Goal: Task Accomplishment & Management: Manage account settings

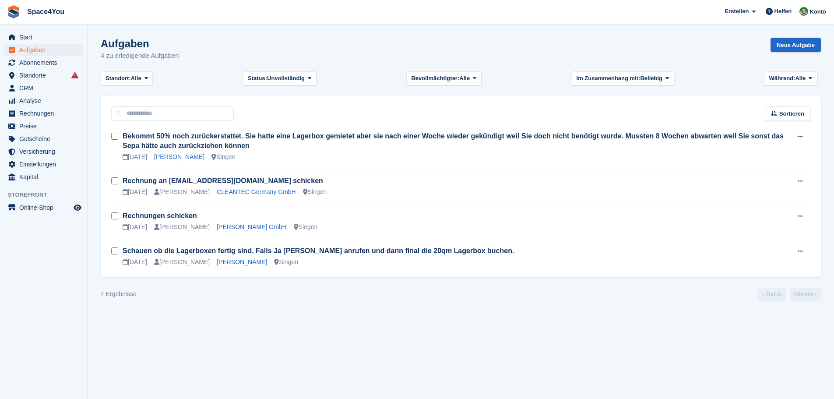
click at [198, 335] on section "Aufgaben 4 zu erledigende Aufgaben Neue Aufgabe Standort: Alle Alle Singen Kein…" at bounding box center [461, 199] width 747 height 399
drag, startPoint x: 147, startPoint y: 297, endPoint x: 105, endPoint y: 288, distance: 43.0
click at [105, 288] on div "4 Ergebnisse ‹ Zurück Nächste ›" at bounding box center [461, 294] width 721 height 13
click at [12, 92] on span "menu" at bounding box center [12, 88] width 11 height 11
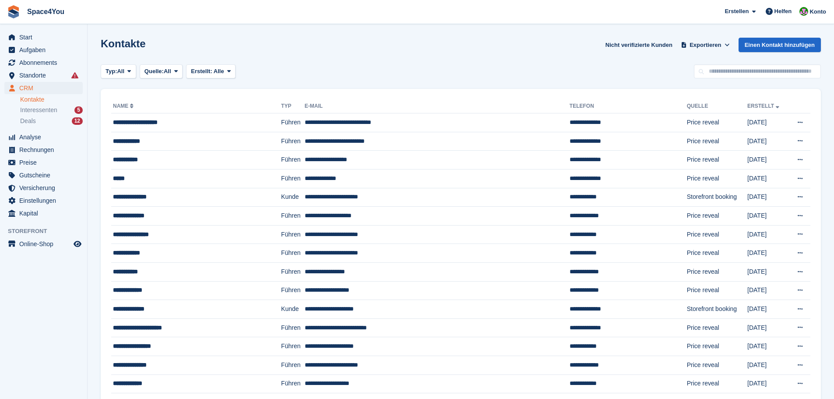
click at [42, 115] on li "Interessenten 5" at bounding box center [53, 110] width 67 height 10
click at [43, 111] on span "Interessenten" at bounding box center [38, 110] width 37 height 8
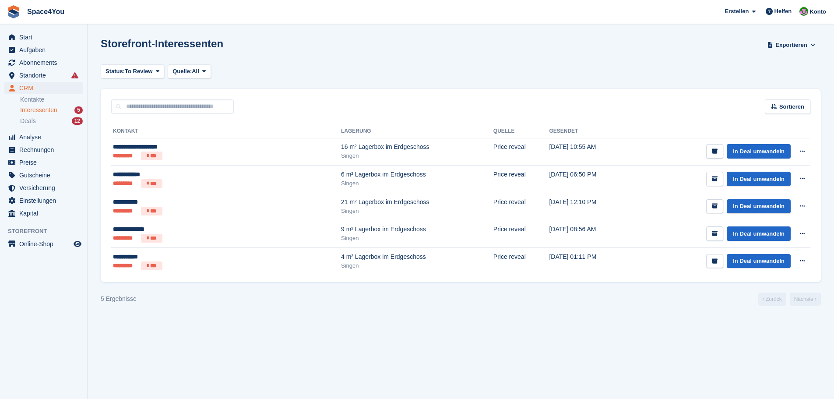
click at [291, 80] on section "Storefront-Interessenten Exportieren Exportieren Interessenten Exportieren Sie …" at bounding box center [461, 199] width 747 height 399
click at [221, 149] on div "**********" at bounding box center [178, 146] width 131 height 9
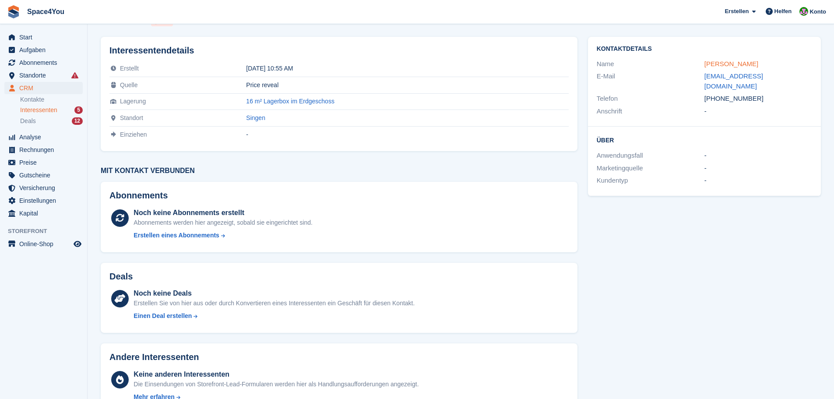
scroll to position [23, 0]
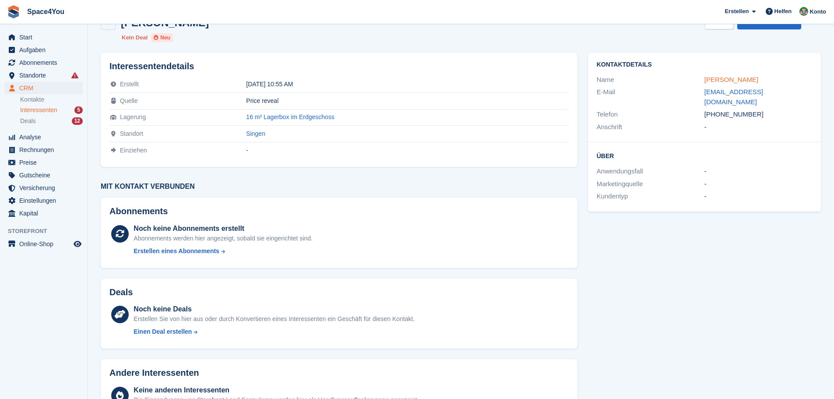
click at [719, 82] on link "Andreagiovanni Reina" at bounding box center [732, 79] width 54 height 7
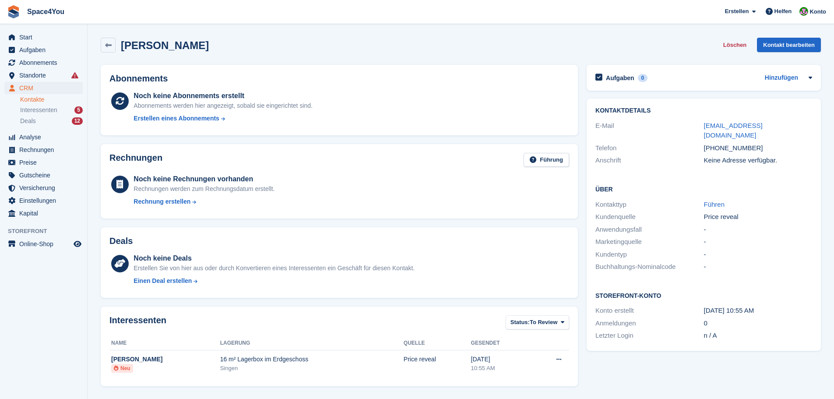
drag, startPoint x: 241, startPoint y: 45, endPoint x: 14, endPoint y: 18, distance: 228.0
click at [14, 18] on div "Space4You Erstellen Abonnement Rechnung Kontakt Deal Rabatt Seite Helfen Chat-S…" at bounding box center [417, 279] width 834 height 558
click at [144, 20] on span "Space4You Erstellen Abonnement Rechnung Kontakt Deal Rabatt Seite Helfen Chat-S…" at bounding box center [417, 12] width 834 height 24
drag, startPoint x: 167, startPoint y: 321, endPoint x: 104, endPoint y: 323, distance: 63.1
click at [104, 323] on div "Interessenten Status: To Review All Archived To Review Name Lagerung Quelle Ges…" at bounding box center [339, 347] width 477 height 80
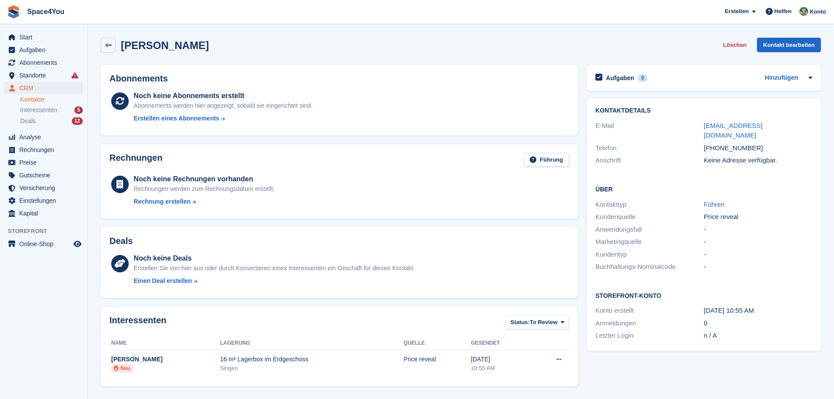
click at [61, 308] on aside "Start Aufgaben Abonnements Abonnements Abonnements Preiserhöhungen NEU Preiserh…" at bounding box center [43, 201] width 87 height 355
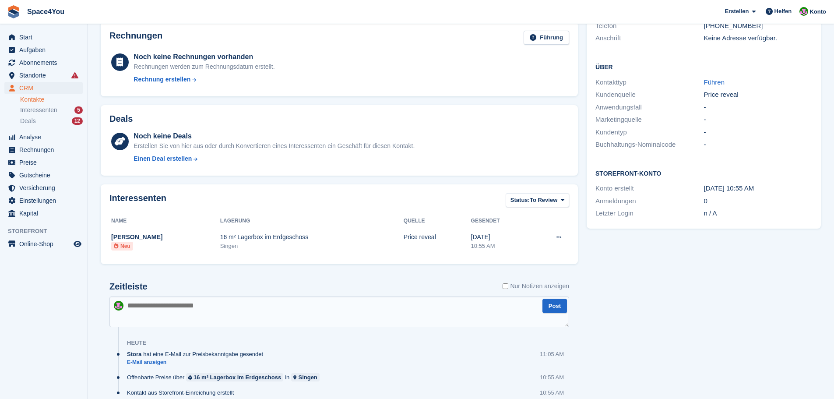
scroll to position [131, 0]
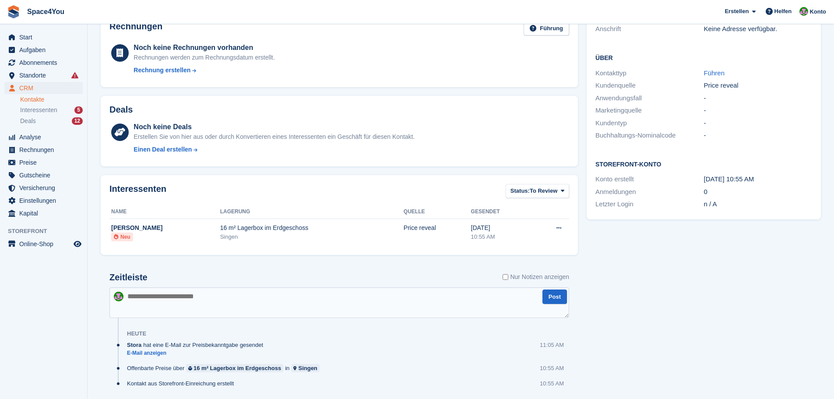
click at [227, 308] on textarea at bounding box center [340, 302] width 460 height 31
drag, startPoint x: 162, startPoint y: 280, endPoint x: 107, endPoint y: 269, distance: 56.4
click at [107, 269] on div "Zeitleiste Nur Notizen anzeigen Post Heute Stora hat eine E-Mail zur Preisbekan…" at bounding box center [339, 339] width 477 height 151
click at [99, 272] on div "Abonnements Noch keine Abonnements erstellt Abonnements werden hier angezeigt, …" at bounding box center [339, 173] width 486 height 489
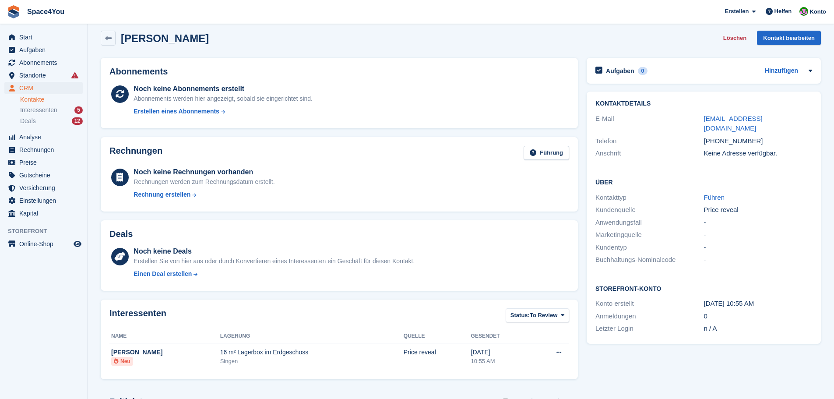
scroll to position [0, 0]
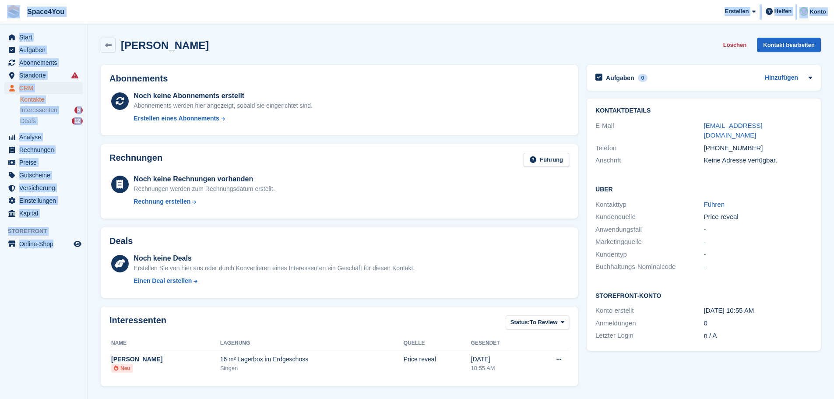
drag, startPoint x: 81, startPoint y: 258, endPoint x: 2, endPoint y: 13, distance: 257.2
click at [2, 13] on div "Space4You Erstellen Abonnement Rechnung Kontakt Deal Rabatt Seite Helfen Chat-S…" at bounding box center [417, 279] width 834 height 558
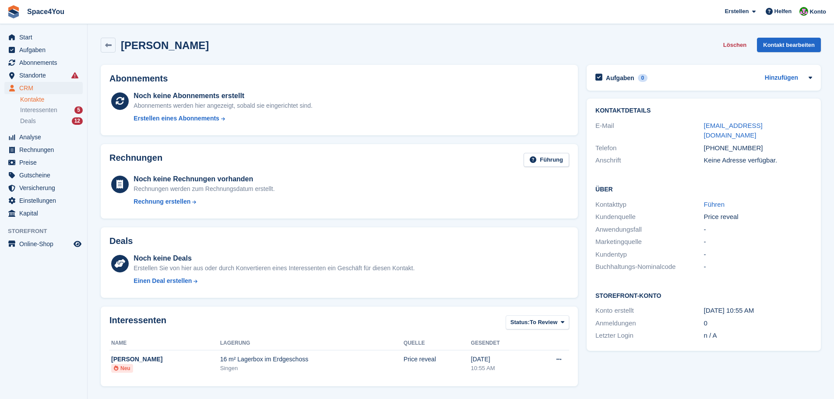
click at [208, 51] on h2 "Andreagiovanni Reina" at bounding box center [165, 45] width 88 height 12
drag, startPoint x: 237, startPoint y: 46, endPoint x: 5, endPoint y: 11, distance: 234.8
click at [5, 11] on div "Space4You Erstellen Abonnement Rechnung Kontakt Deal Rabatt Seite Helfen Chat-S…" at bounding box center [417, 279] width 834 height 558
click at [266, 49] on div "Andreagiovanni Reina Löschen Kontakt bearbeiten" at bounding box center [461, 45] width 721 height 15
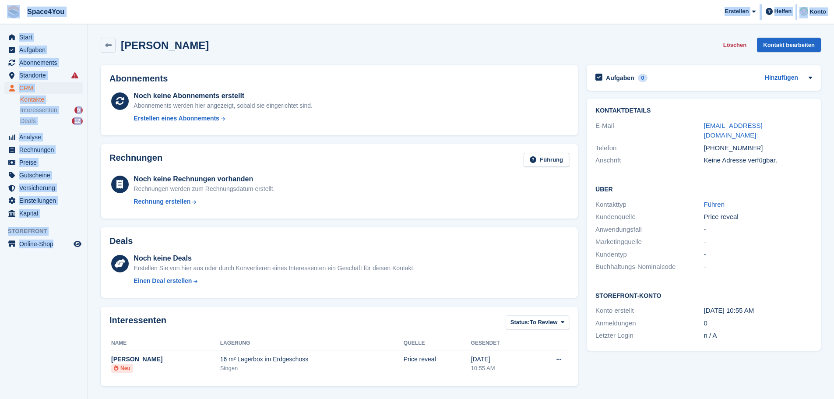
drag, startPoint x: 83, startPoint y: 259, endPoint x: 0, endPoint y: 13, distance: 259.4
click at [0, 13] on div "Space4You Erstellen Abonnement Rechnung Kontakt Deal Rabatt Seite Helfen Chat-S…" at bounding box center [417, 279] width 834 height 558
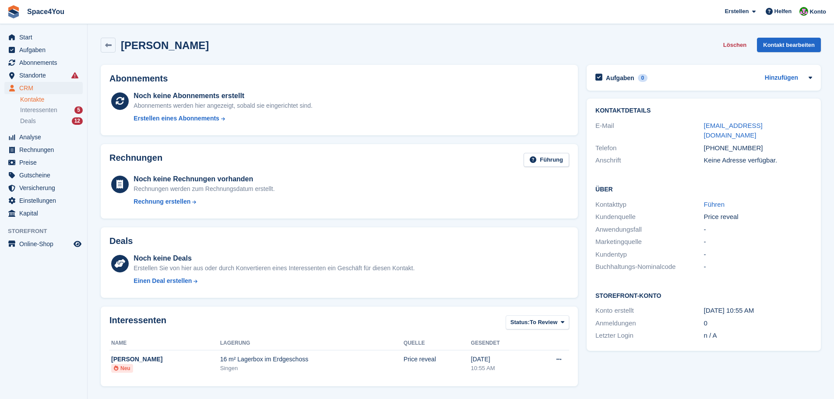
click at [160, 35] on div "Andreagiovanni Reina Löschen Kontakt bearbeiten" at bounding box center [460, 46] width 729 height 27
drag, startPoint x: 234, startPoint y: 47, endPoint x: 11, endPoint y: 8, distance: 226.8
click at [11, 8] on div "Space4You Erstellen Abonnement Rechnung Kontakt Deal Rabatt Seite Helfen Chat-S…" at bounding box center [417, 279] width 834 height 558
click at [140, 22] on span "Space4You Erstellen Abonnement Rechnung Kontakt Deal Rabatt Seite Helfen Chat-S…" at bounding box center [417, 12] width 834 height 24
click at [156, 49] on h2 "Andreagiovanni Reina" at bounding box center [165, 45] width 88 height 12
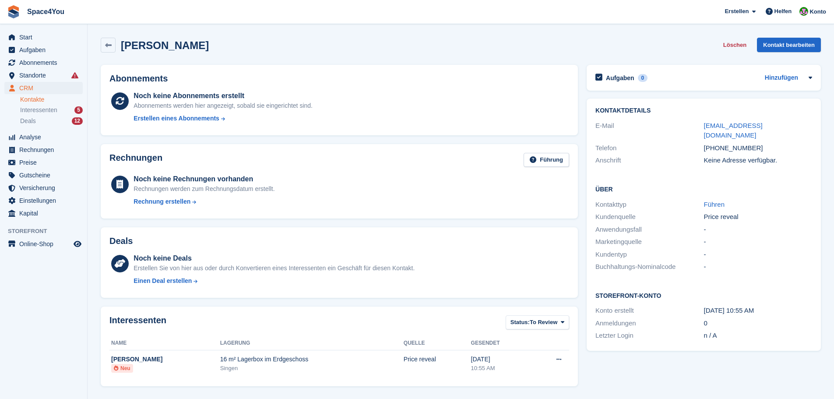
click at [156, 49] on h2 "Andreagiovanni Reina" at bounding box center [165, 45] width 88 height 12
click at [156, 49] on h2 "[PERSON_NAME]" at bounding box center [165, 45] width 88 height 12
click at [159, 50] on h2 "[PERSON_NAME]" at bounding box center [165, 45] width 88 height 12
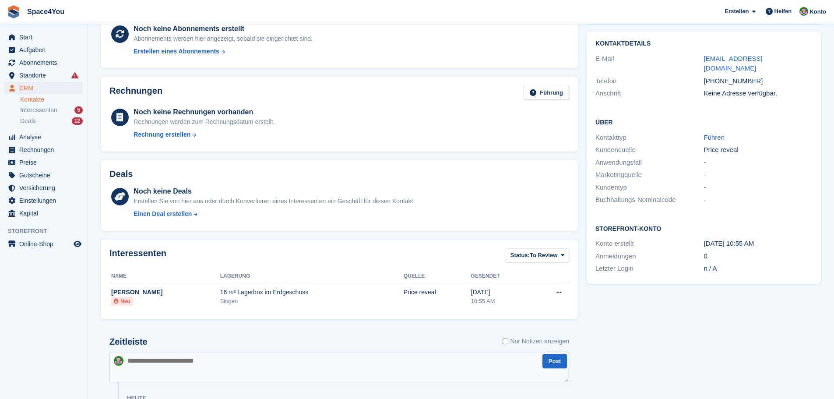
scroll to position [159, 0]
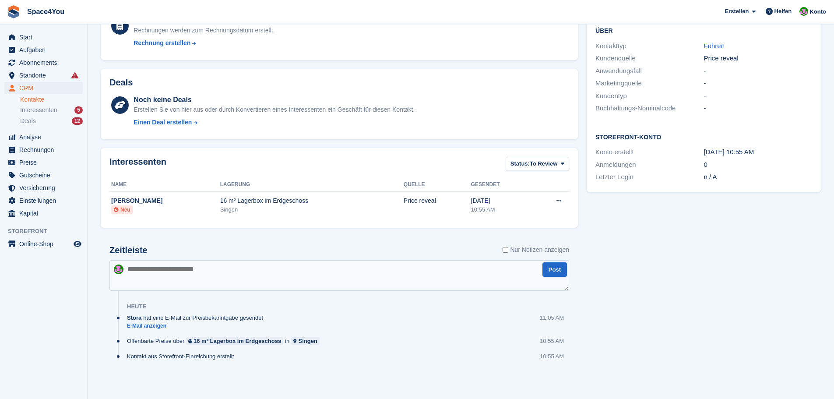
click at [192, 264] on textarea at bounding box center [340, 275] width 460 height 31
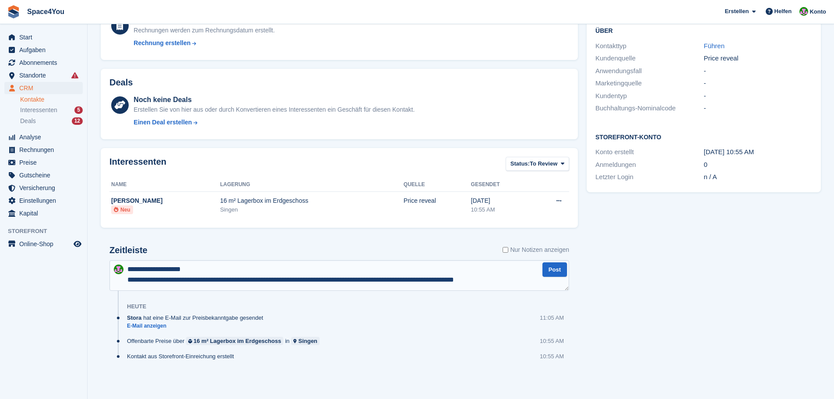
scroll to position [5, 0]
type textarea "**********"
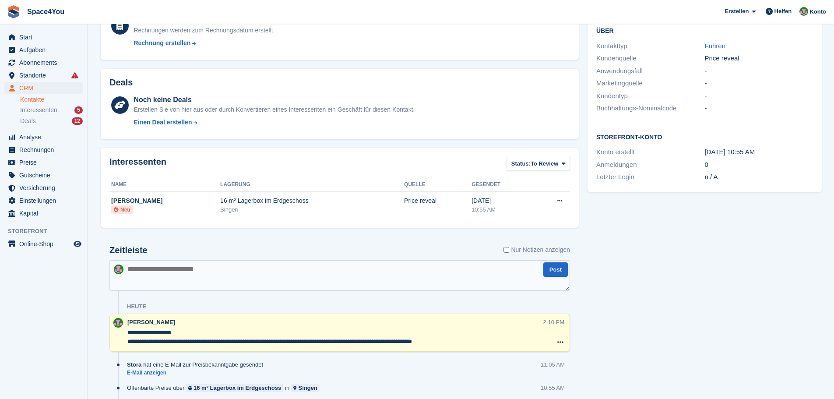
click at [50, 115] on li "Interessenten 5" at bounding box center [53, 110] width 67 height 10
click at [50, 113] on span "Interessenten" at bounding box center [38, 110] width 37 height 8
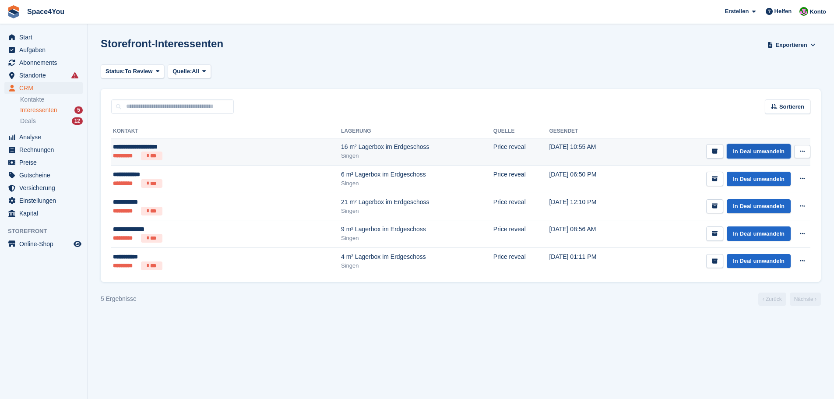
click at [753, 149] on link "In Deal umwandeln" at bounding box center [759, 151] width 64 height 14
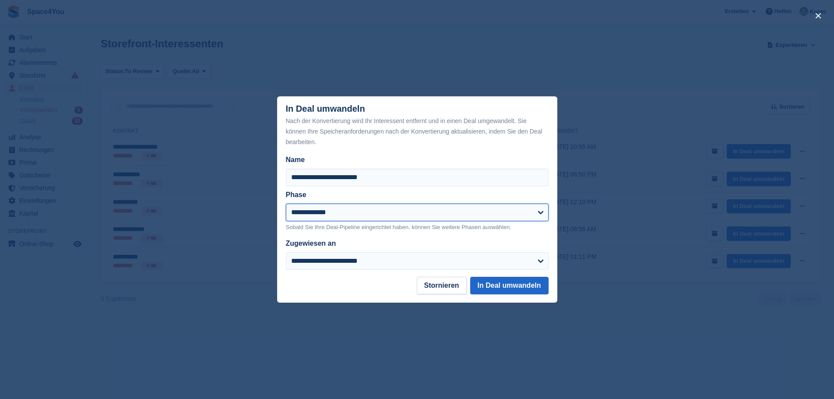
click at [355, 216] on select "**********" at bounding box center [417, 213] width 263 height 18
select select "****"
click at [286, 204] on select "**********" at bounding box center [417, 213] width 263 height 18
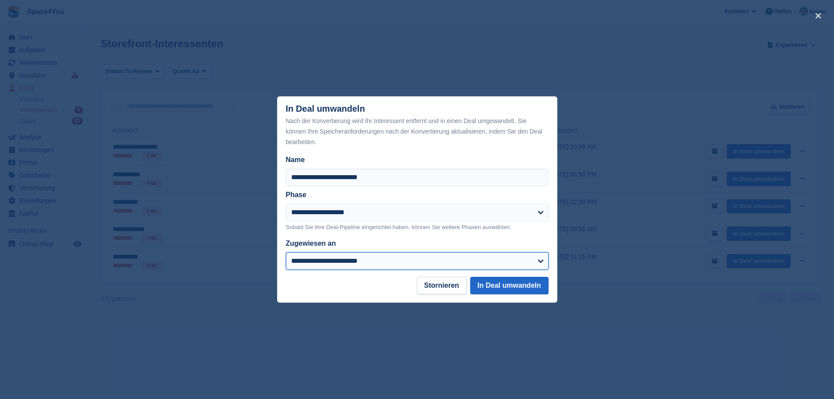
click at [357, 270] on select "**********" at bounding box center [417, 261] width 263 height 18
select select "****"
click at [286, 253] on select "**********" at bounding box center [417, 261] width 263 height 18
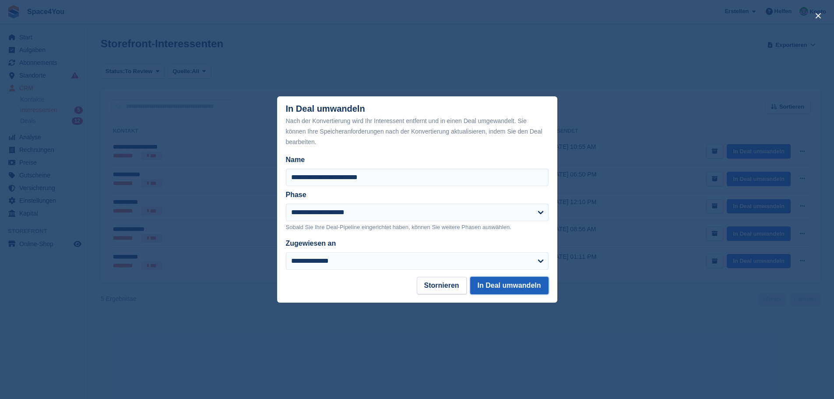
click at [519, 283] on button "In Deal umwandeln" at bounding box center [509, 286] width 78 height 18
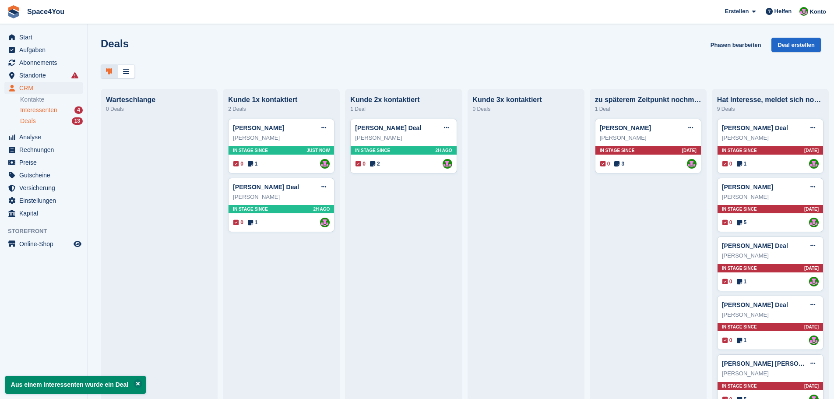
click at [48, 113] on span "Interessenten" at bounding box center [38, 110] width 37 height 8
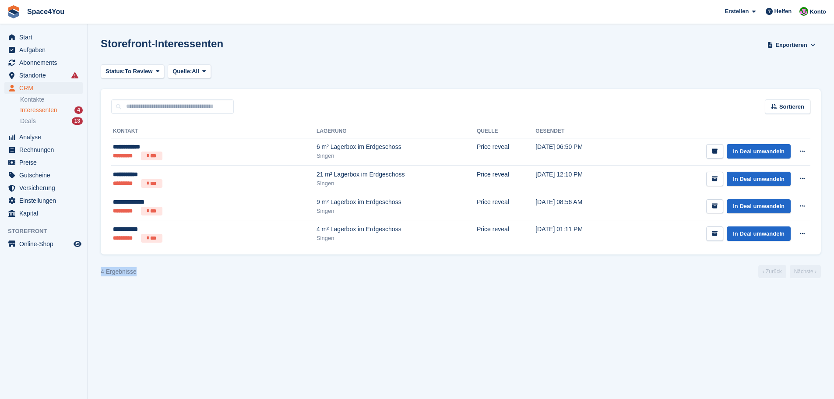
drag, startPoint x: 136, startPoint y: 272, endPoint x: 99, endPoint y: 275, distance: 37.8
click at [99, 275] on section "Storefront-Interessenten Exportieren Exportieren Interessenten Exportieren Sie …" at bounding box center [461, 199] width 747 height 399
drag, startPoint x: 99, startPoint y: 275, endPoint x: 145, endPoint y: 285, distance: 47.5
click at [145, 285] on section "Storefront-Interessenten Exportieren Exportieren Interessenten Exportieren Sie …" at bounding box center [461, 199] width 747 height 399
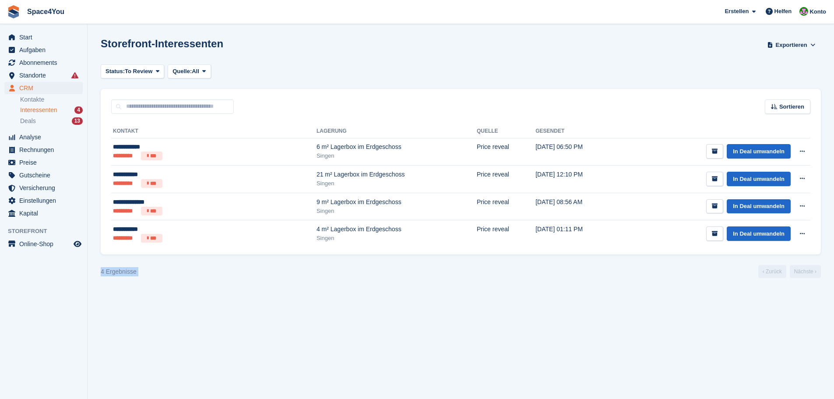
click at [145, 285] on section "Storefront-Interessenten Exportieren Exportieren Interessenten Exportieren Sie …" at bounding box center [461, 199] width 747 height 399
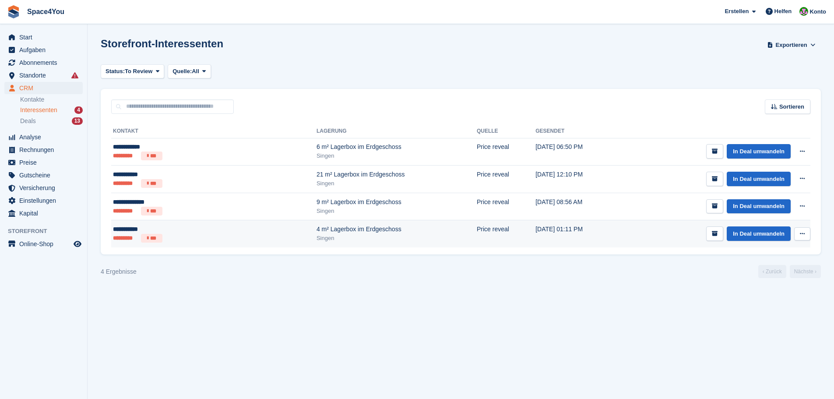
click at [205, 235] on ul "********* ***" at bounding box center [168, 238] width 111 height 9
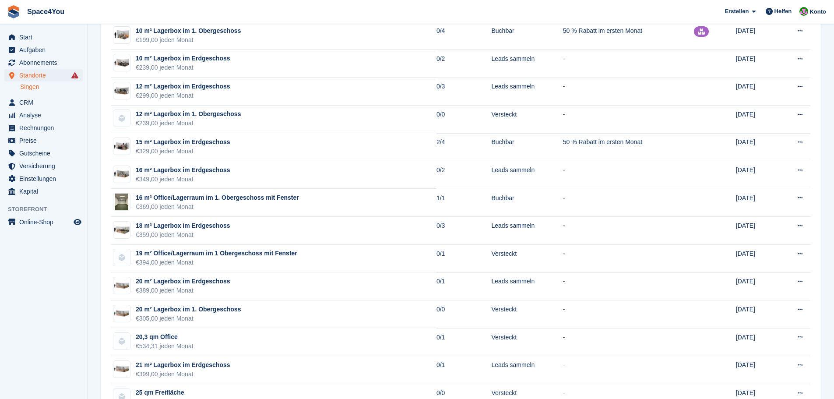
scroll to position [832, 0]
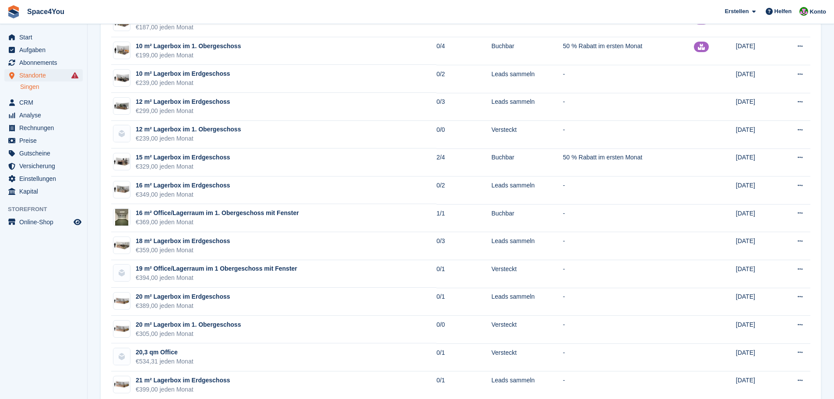
click at [43, 302] on aside "Start Aufgaben Abonnements Abonnements Abonnements Preiserhöhungen NEU Preiserh…" at bounding box center [43, 201] width 87 height 355
click at [49, 263] on aside "Start Aufgaben Abonnements Abonnements Abonnements Preiserhöhungen NEU Preiserh…" at bounding box center [43, 201] width 87 height 355
drag, startPoint x: 49, startPoint y: 263, endPoint x: 48, endPoint y: 294, distance: 31.1
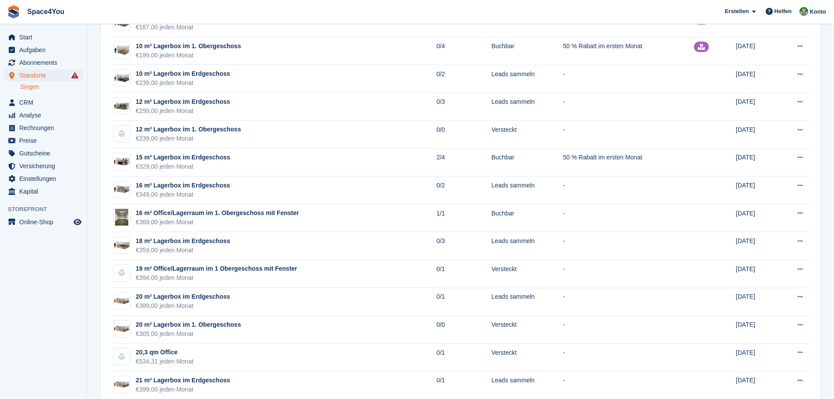
click at [48, 294] on aside "Start Aufgaben Abonnements Abonnements Abonnements Preiserhöhungen NEU Preiserh…" at bounding box center [43, 201] width 87 height 355
drag, startPoint x: 83, startPoint y: 239, endPoint x: 33, endPoint y: 272, distance: 60.0
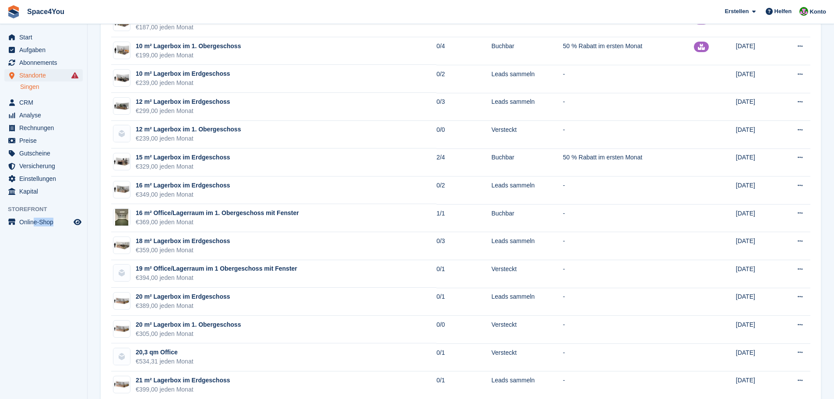
click at [33, 272] on aside "Start Aufgaben Abonnements Abonnements Abonnements Preiserhöhungen NEU Preiserh…" at bounding box center [43, 201] width 87 height 355
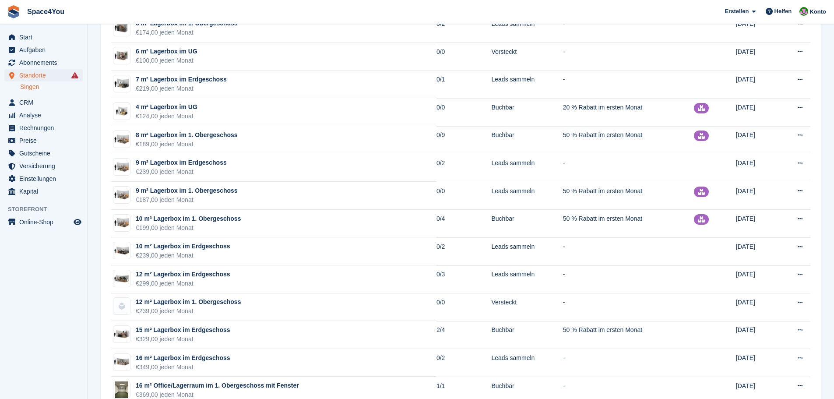
scroll to position [657, 0]
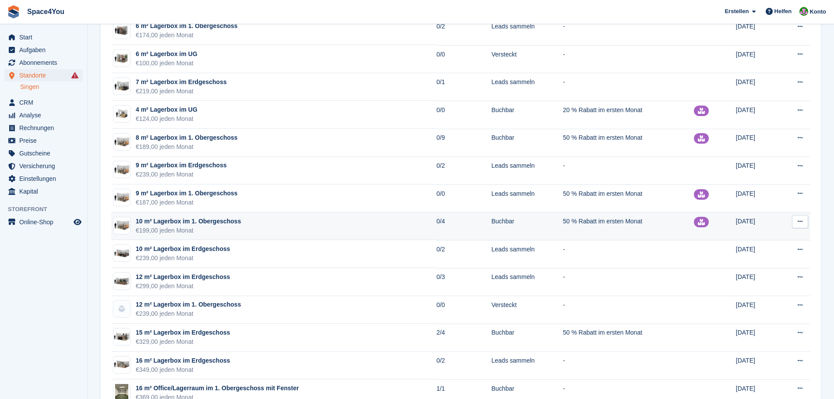
click at [213, 221] on div "10 m² Lagerbox im 1. Obergeschoss" at bounding box center [188, 221] width 105 height 9
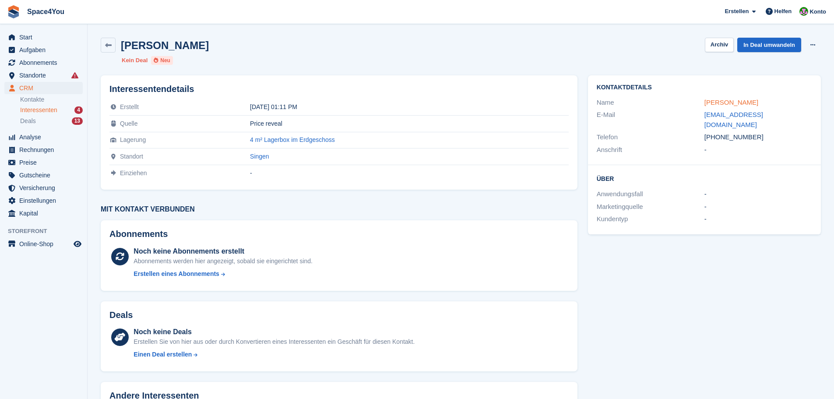
click at [728, 100] on link "[PERSON_NAME]" at bounding box center [732, 102] width 54 height 7
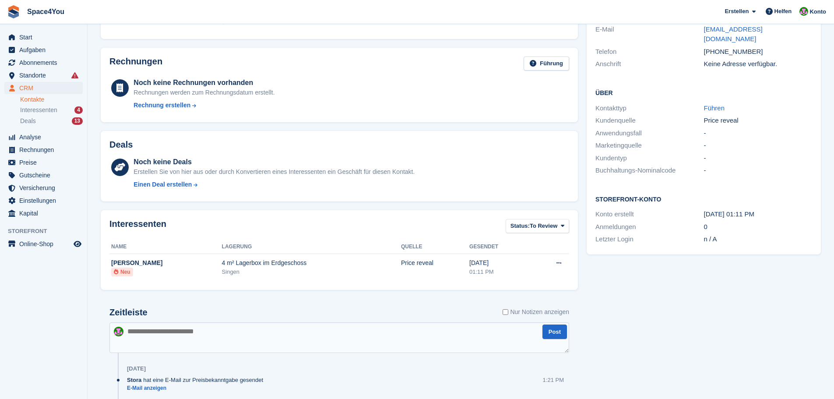
scroll to position [131, 0]
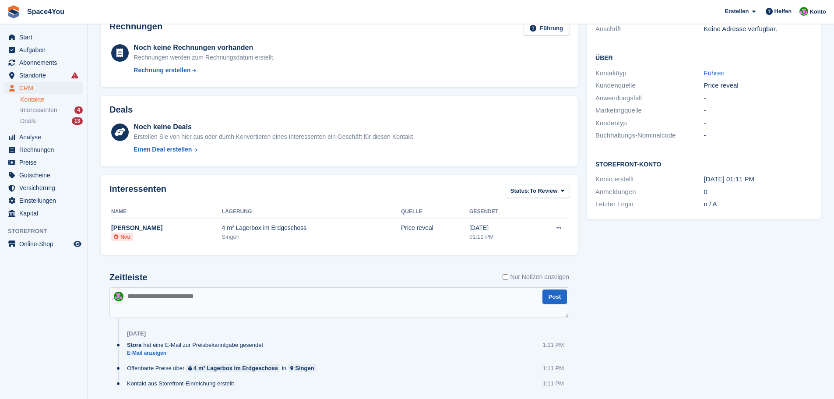
click at [309, 313] on textarea at bounding box center [340, 302] width 460 height 31
type textarea "**********"
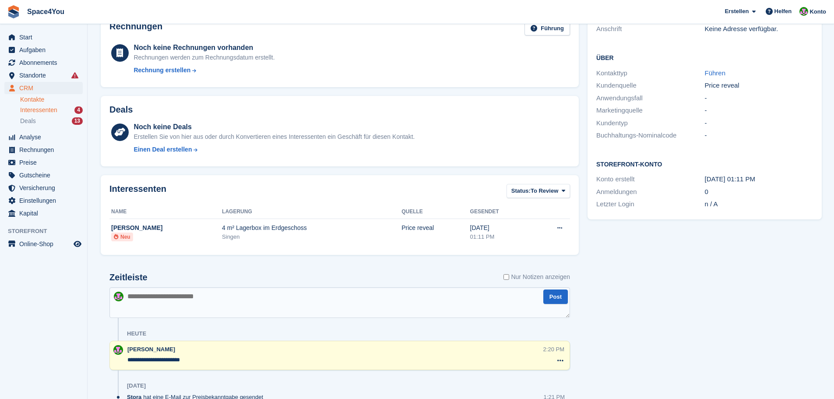
click at [42, 112] on span "Interessenten" at bounding box center [38, 110] width 37 height 8
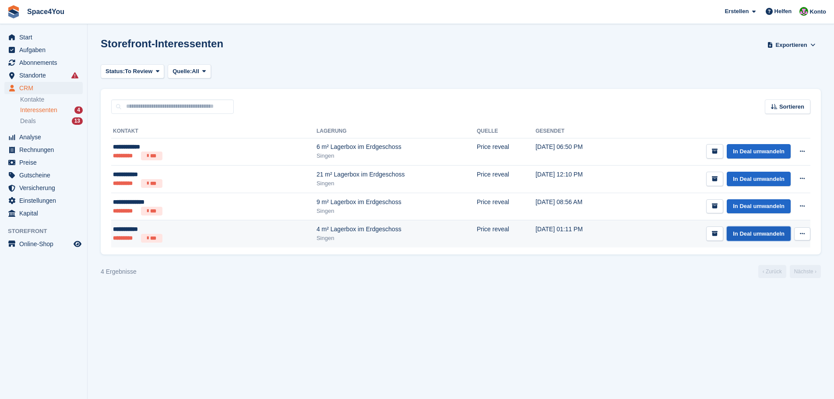
click at [768, 236] on link "In Deal umwandeln" at bounding box center [759, 233] width 64 height 14
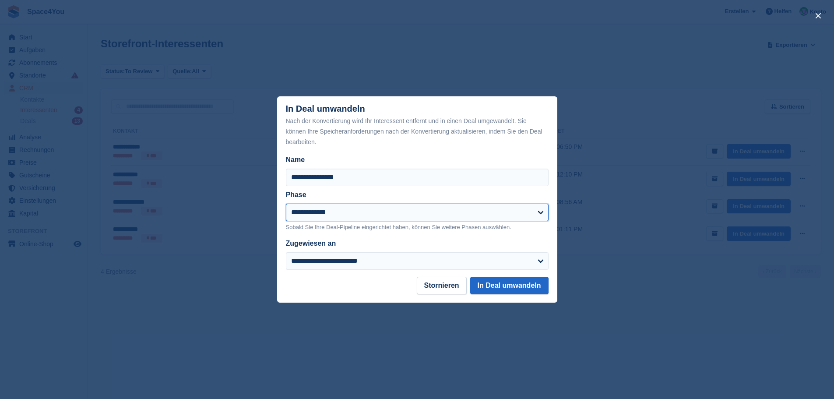
click at [385, 216] on select "**********" at bounding box center [417, 213] width 263 height 18
select select "****"
click at [286, 204] on select "**********" at bounding box center [417, 213] width 263 height 18
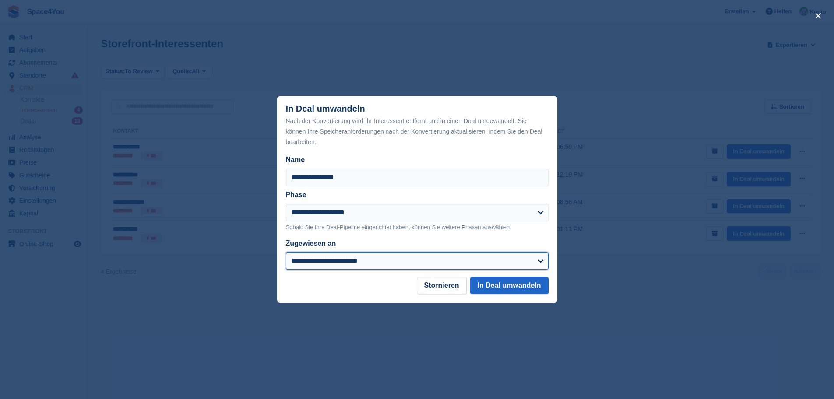
click at [383, 267] on select "**********" at bounding box center [417, 261] width 263 height 18
select select "****"
click at [286, 253] on select "**********" at bounding box center [417, 261] width 263 height 18
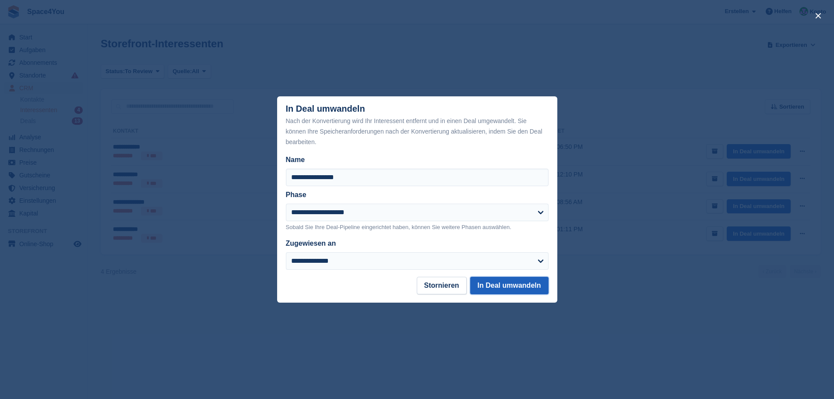
click at [541, 284] on button "In Deal umwandeln" at bounding box center [509, 286] width 78 height 18
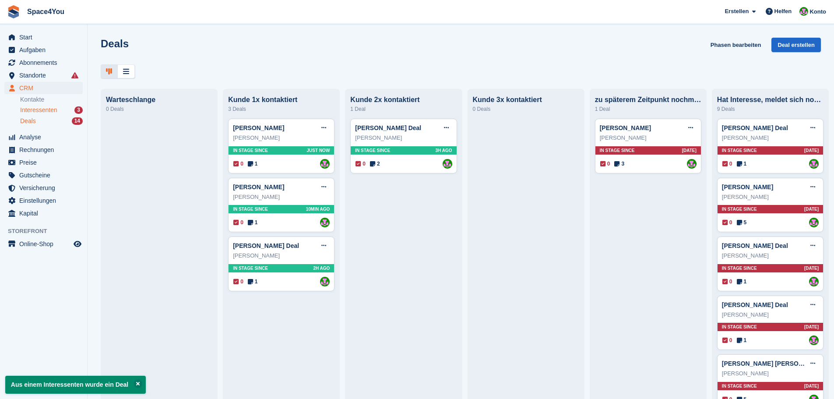
click at [28, 114] on link "Interessenten 3" at bounding box center [51, 110] width 63 height 9
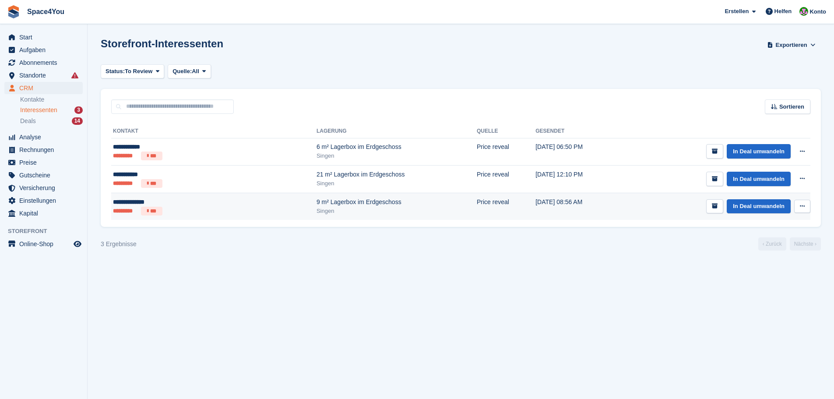
click at [317, 204] on div "9 m² Lagerbox im Erdgeschoss" at bounding box center [397, 202] width 160 height 9
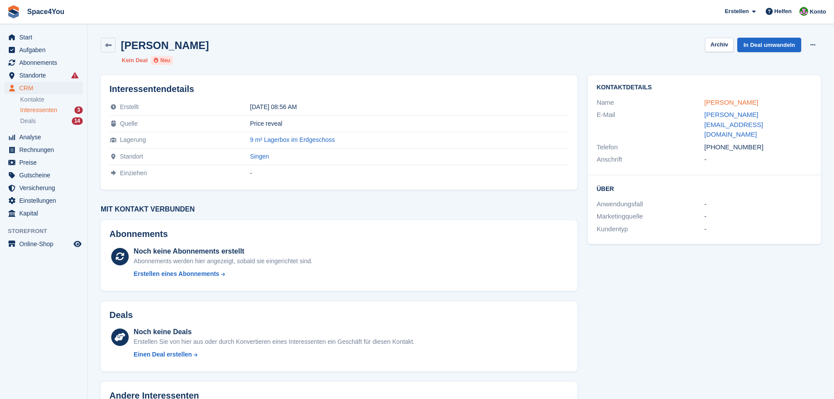
click at [726, 103] on link "Sabrina Heinzl" at bounding box center [732, 102] width 54 height 7
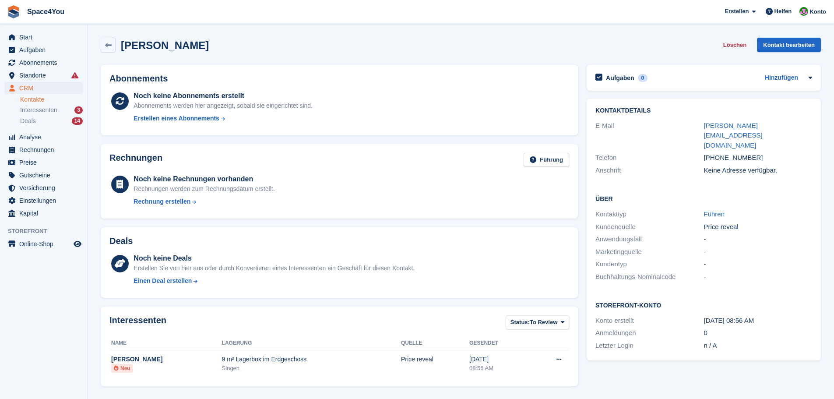
drag, startPoint x: 191, startPoint y: 43, endPoint x: 4, endPoint y: 10, distance: 190.3
click at [4, 10] on div "Space4You Erstellen Abonnement Rechnung Kontakt Deal Rabatt Seite Helfen Chat-S…" at bounding box center [417, 279] width 834 height 558
click at [213, 40] on div "Sabrina Heinzl Löschen Kontakt bearbeiten" at bounding box center [461, 45] width 721 height 15
drag, startPoint x: 209, startPoint y: 57, endPoint x: 5, endPoint y: 16, distance: 208.5
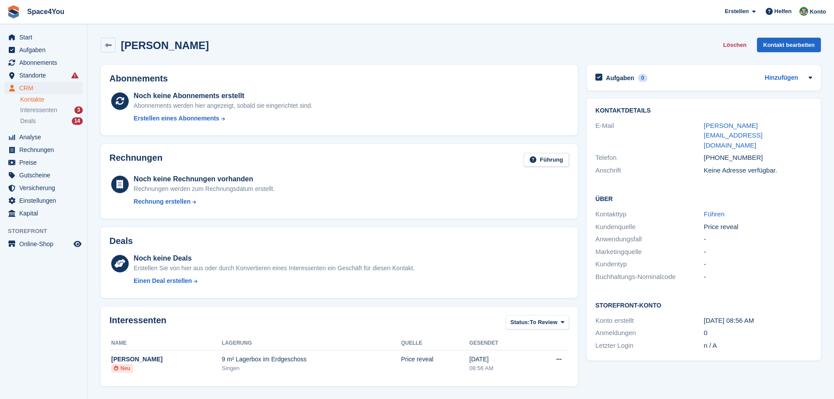
click at [5, 16] on div "Space4You Erstellen Abonnement Rechnung Kontakt Deal Rabatt Seite Helfen Chat-S…" at bounding box center [417, 279] width 834 height 558
click at [149, 21] on span "Space4You [GEOGRAPHIC_DATA] Abonnement Rechnung Kontakt Deal [GEOGRAPHIC_DATA] …" at bounding box center [417, 12] width 834 height 24
click at [193, 44] on div "Sabrina Heinzl Löschen Kontakt bearbeiten" at bounding box center [461, 45] width 721 height 15
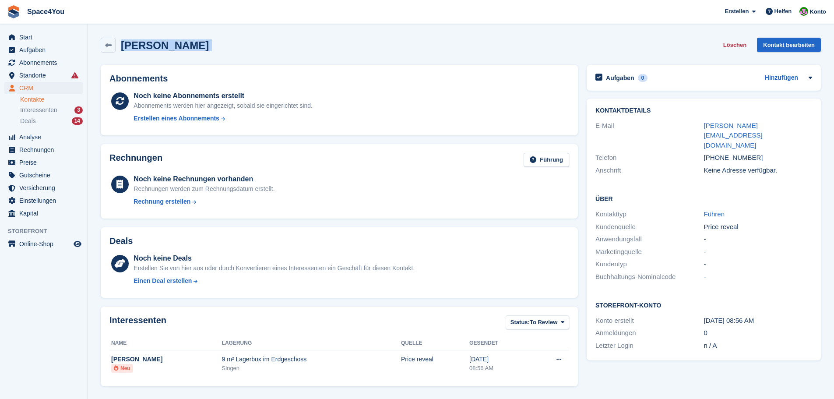
click at [193, 44] on div "Sabrina Heinzl Löschen Kontakt bearbeiten" at bounding box center [461, 45] width 721 height 15
click at [48, 113] on span "Interessenten" at bounding box center [38, 110] width 37 height 8
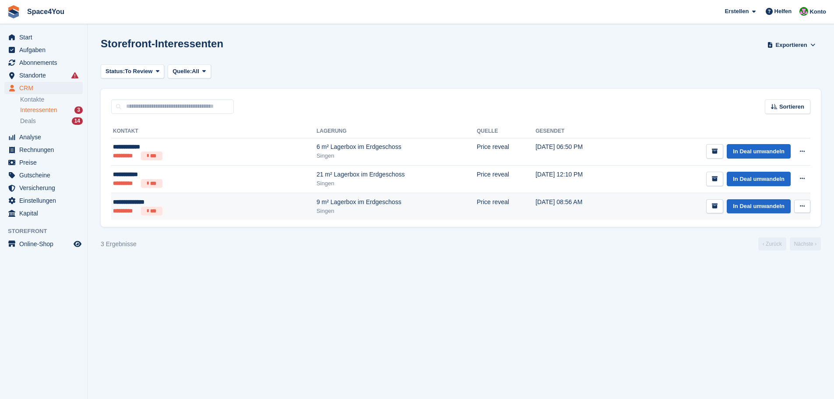
click at [800, 208] on icon at bounding box center [802, 206] width 5 height 6
click at [758, 248] on p "Interessenten löschen" at bounding box center [769, 253] width 76 height 11
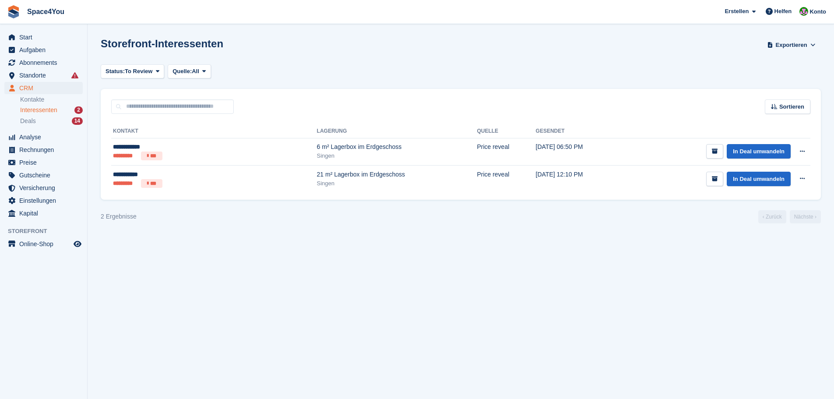
click at [408, 343] on section "Interessent gelöscht Storefront-Interessenten Exportieren Exportieren Interesse…" at bounding box center [461, 199] width 747 height 399
click at [296, 320] on section "Interessent gelöscht Storefront-Interessenten Exportieren Exportieren Interesse…" at bounding box center [461, 199] width 747 height 399
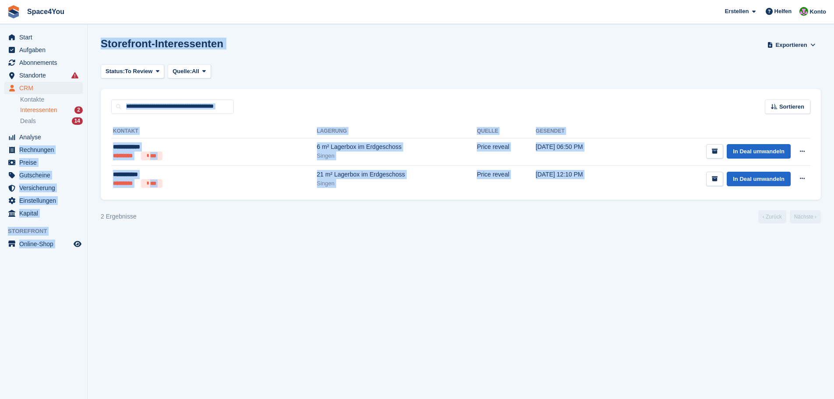
drag, startPoint x: 100, startPoint y: 247, endPoint x: 18, endPoint y: 120, distance: 152.4
click at [18, 121] on div "Start Aufgaben Abonnements Abonnements Abonnements Preiserhöhungen NEU Preiserh…" at bounding box center [417, 199] width 834 height 399
click at [83, 257] on aside "Start Aufgaben Abonnements Abonnements Abonnements Preiserhöhungen NEU Preiserh…" at bounding box center [43, 201] width 87 height 355
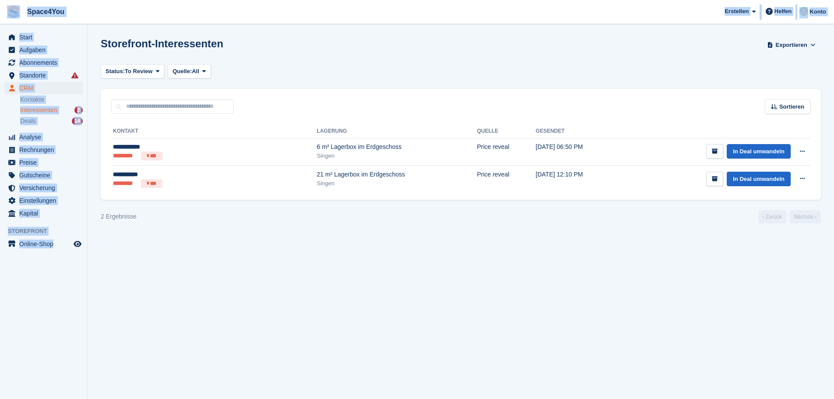
drag, startPoint x: 82, startPoint y: 255, endPoint x: 0, endPoint y: 11, distance: 258.2
click at [0, 11] on div "Space4You [GEOGRAPHIC_DATA] Abonnement Rechnung Kontakt Deal [GEOGRAPHIC_DATA] …" at bounding box center [417, 199] width 834 height 399
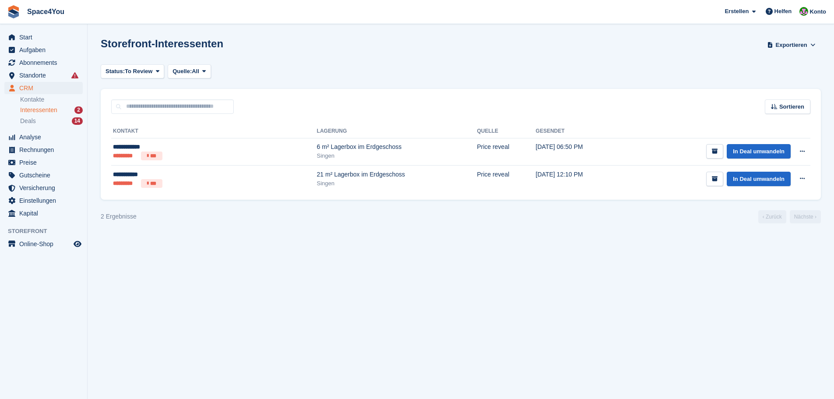
click at [212, 34] on section "Interessent gelöscht Storefront-Interessenten Exportieren Exportieren Interesse…" at bounding box center [461, 199] width 747 height 399
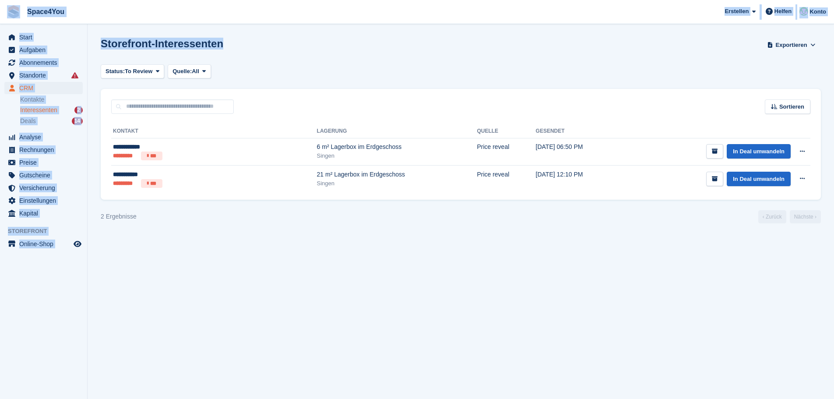
drag, startPoint x: 221, startPoint y: 48, endPoint x: 3, endPoint y: 12, distance: 221.1
click at [3, 12] on div "Space4You [GEOGRAPHIC_DATA] Abonnement Rechnung Kontakt Deal [GEOGRAPHIC_DATA] …" at bounding box center [417, 199] width 834 height 399
click at [140, 18] on span "Space4You [GEOGRAPHIC_DATA] Abonnement Rechnung Kontakt Deal [GEOGRAPHIC_DATA] …" at bounding box center [417, 12] width 834 height 24
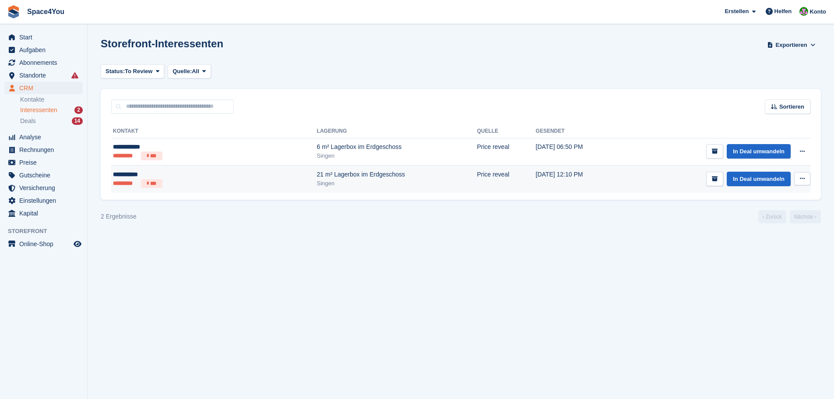
click at [317, 180] on div "Singen" at bounding box center [397, 183] width 160 height 9
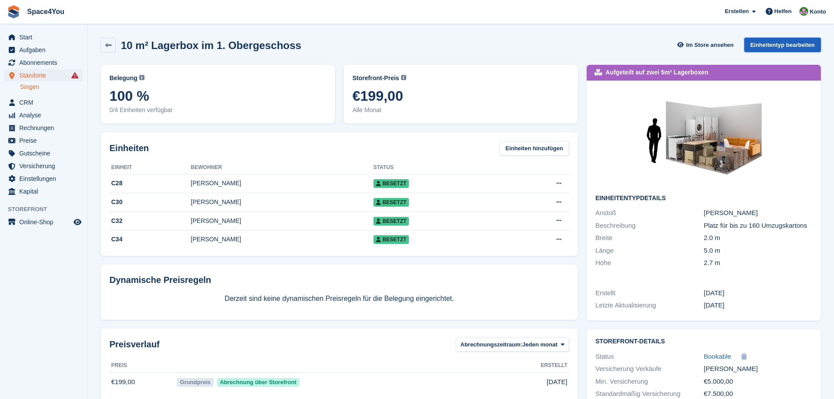
drag, startPoint x: 0, startPoint y: 0, endPoint x: 782, endPoint y: 49, distance: 783.4
click at [782, 49] on link "Einheitentyp bearbeiten" at bounding box center [783, 45] width 77 height 14
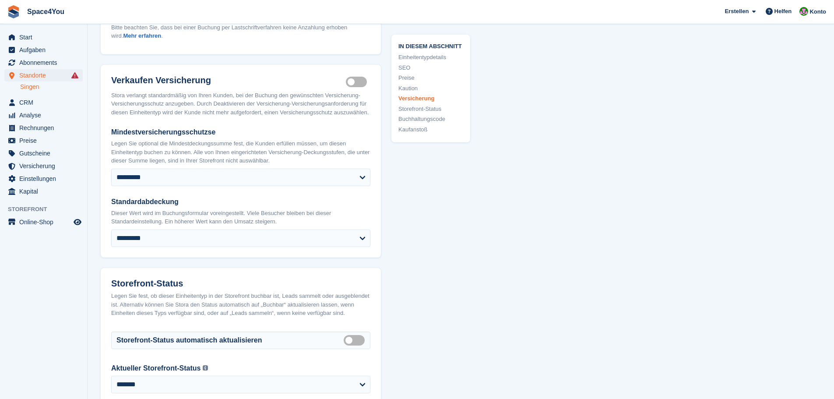
scroll to position [1314, 0]
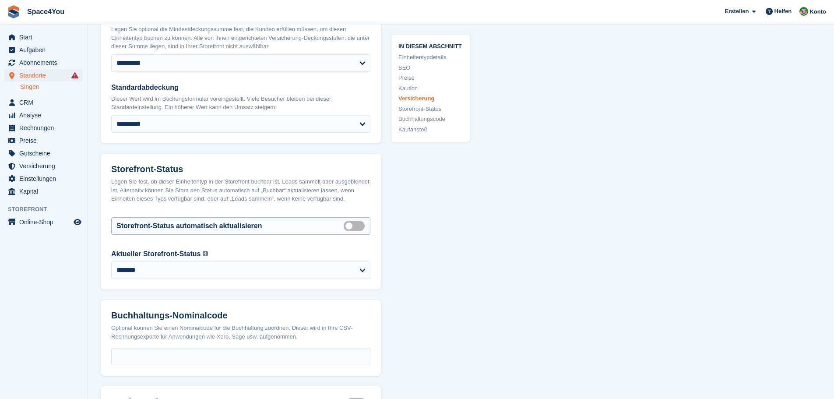
click at [353, 226] on label "Auto manage storefront status" at bounding box center [356, 225] width 25 height 1
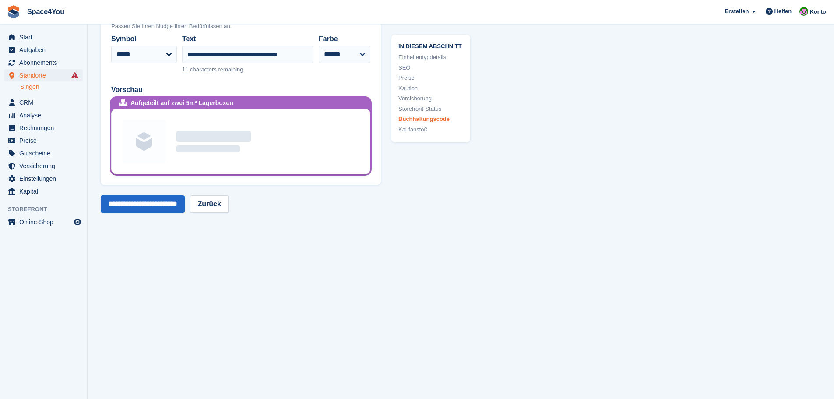
scroll to position [1870, 0]
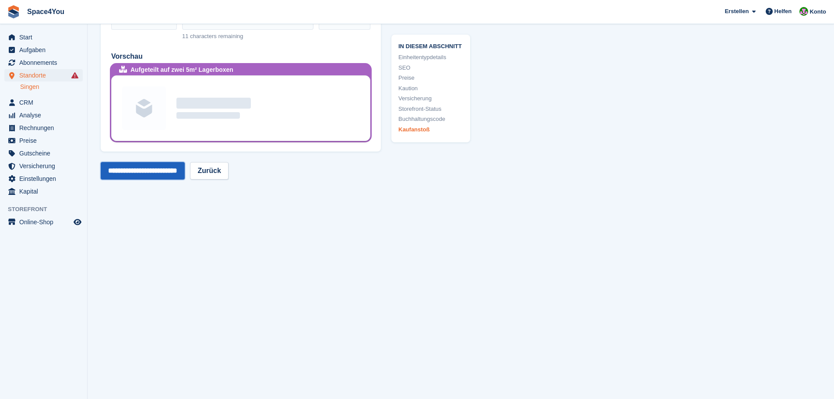
click at [164, 171] on input "**********" at bounding box center [143, 171] width 84 height 18
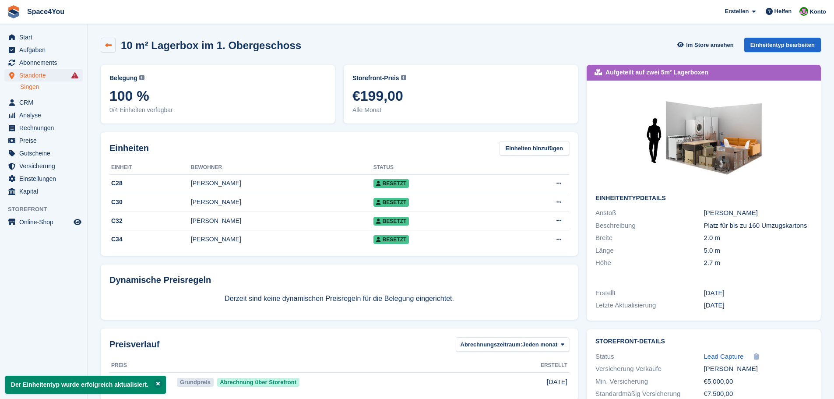
click at [110, 48] on icon at bounding box center [108, 45] width 7 height 7
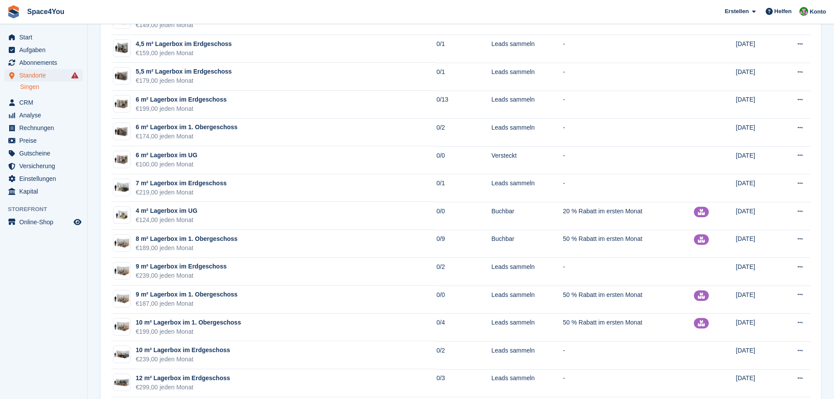
scroll to position [569, 0]
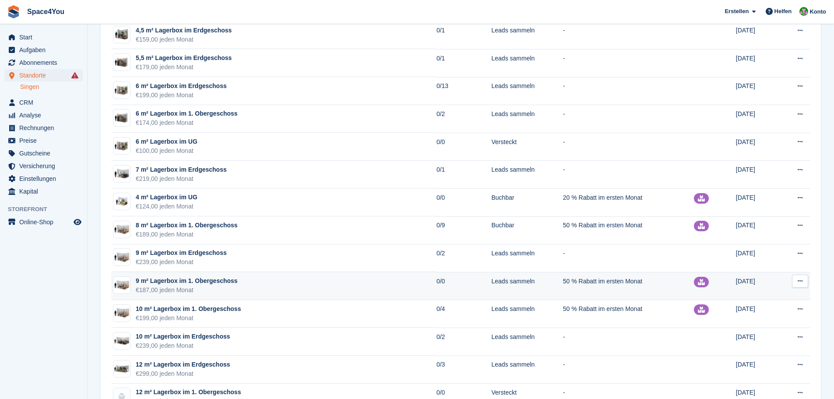
click at [628, 288] on td "50 % Rabatt im ersten Monat" at bounding box center [628, 286] width 131 height 28
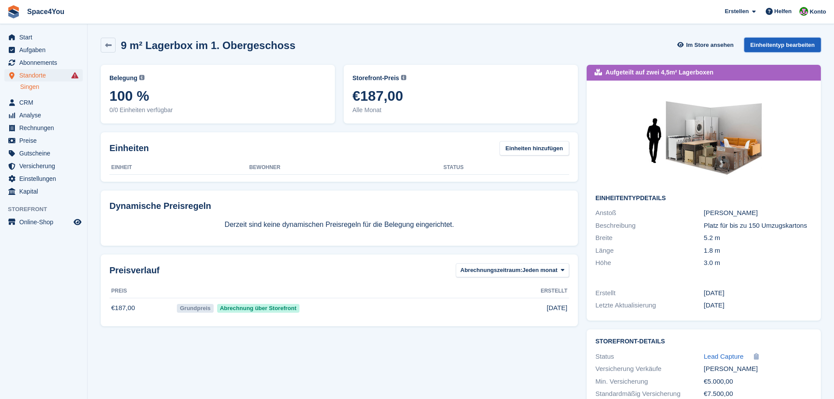
drag, startPoint x: 0, startPoint y: 0, endPoint x: 770, endPoint y: 47, distance: 771.5
click at [770, 47] on link "Einheitentyp bearbeiten" at bounding box center [783, 45] width 77 height 14
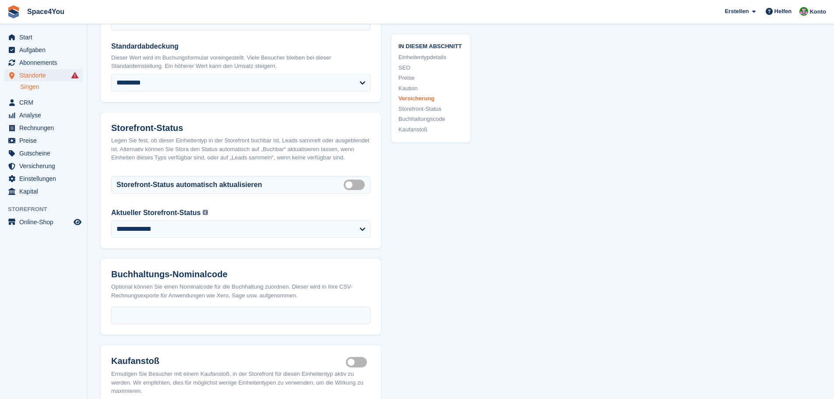
scroll to position [1358, 0]
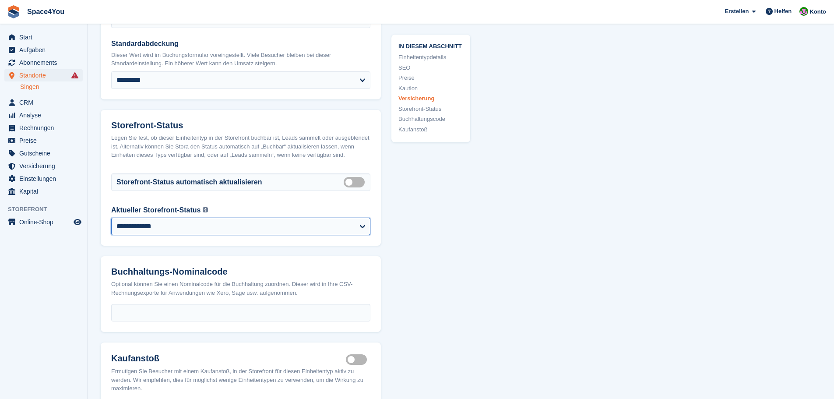
click at [317, 225] on select "**********" at bounding box center [240, 227] width 259 height 18
select select "********"
click at [111, 218] on select "**********" at bounding box center [240, 227] width 259 height 18
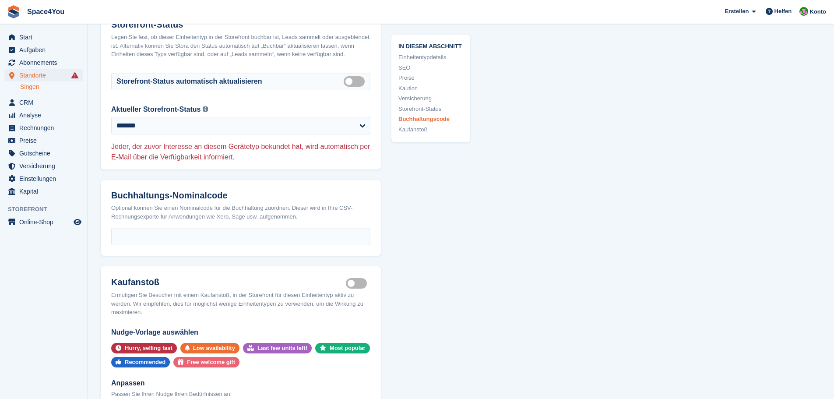
scroll to position [1664, 0]
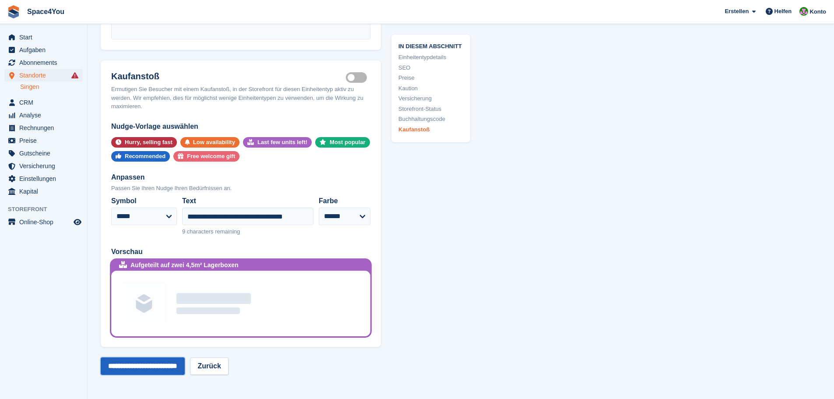
click at [144, 368] on input "**********" at bounding box center [143, 366] width 84 height 18
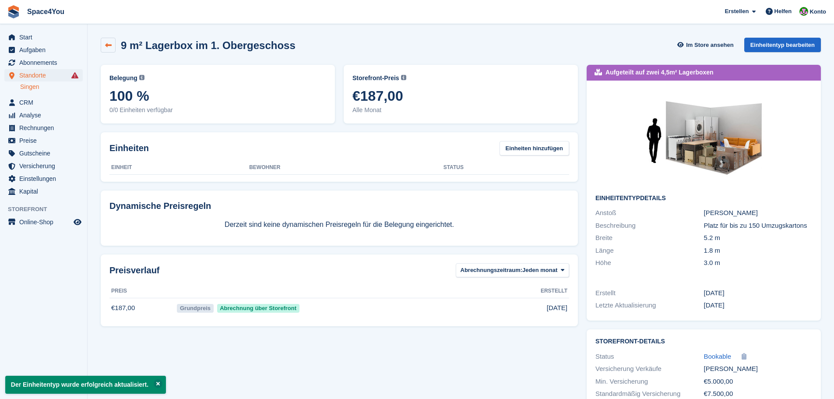
click at [103, 47] on link at bounding box center [108, 45] width 15 height 15
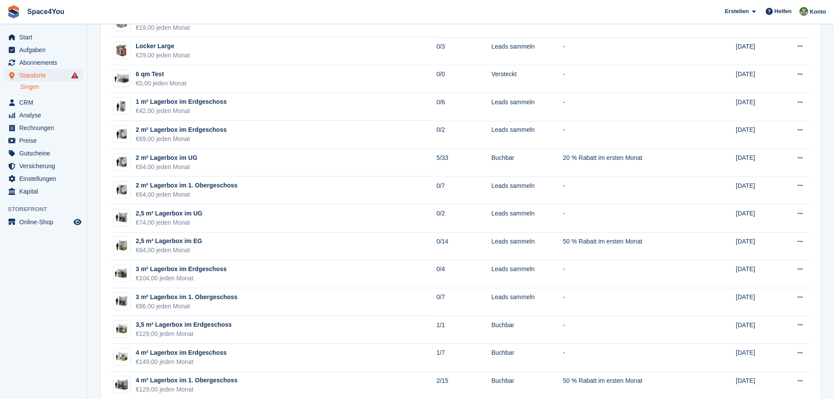
scroll to position [88, 0]
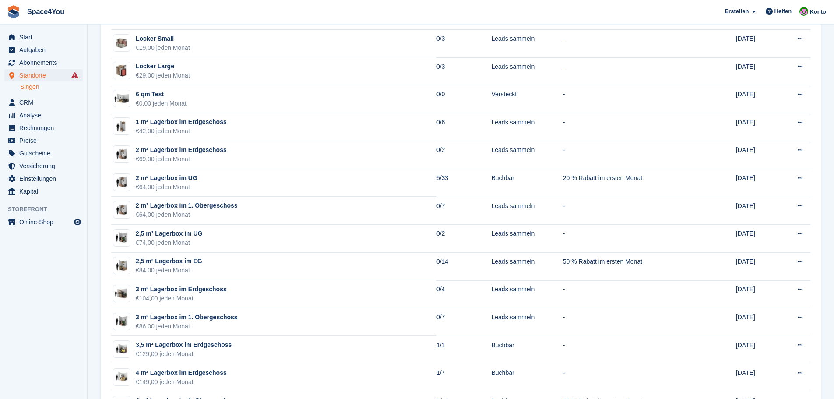
drag, startPoint x: 105, startPoint y: 177, endPoint x: 100, endPoint y: 158, distance: 19.4
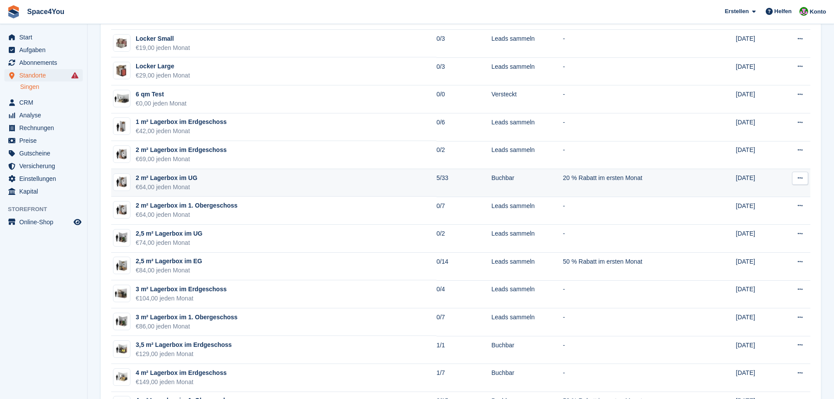
drag, startPoint x: 106, startPoint y: 174, endPoint x: 195, endPoint y: 190, distance: 90.7
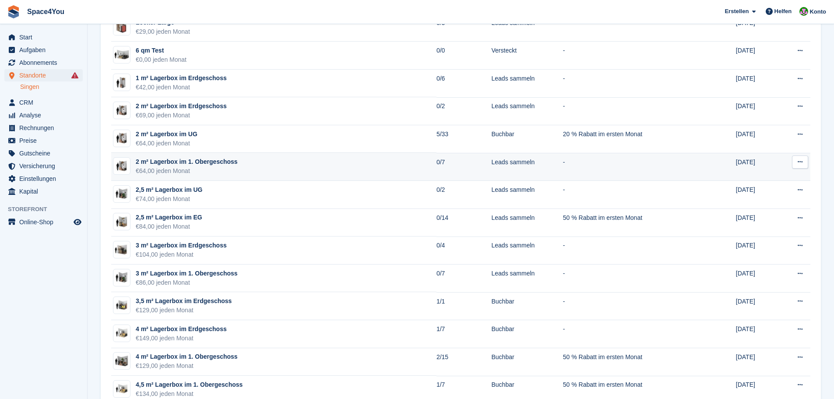
scroll to position [175, 0]
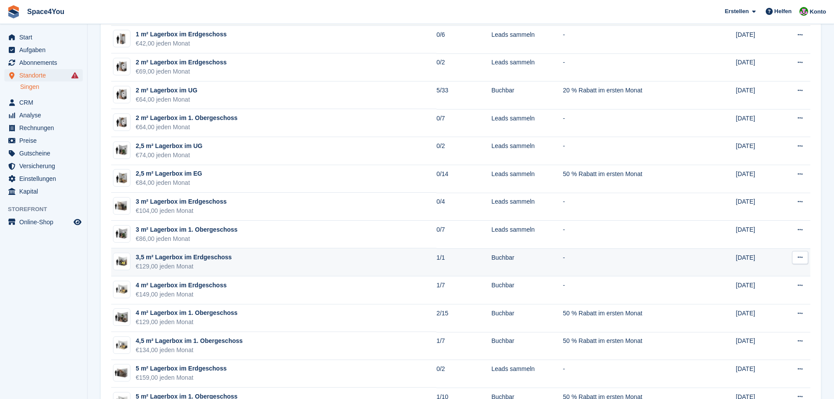
drag, startPoint x: 101, startPoint y: 261, endPoint x: 199, endPoint y: 269, distance: 98.4
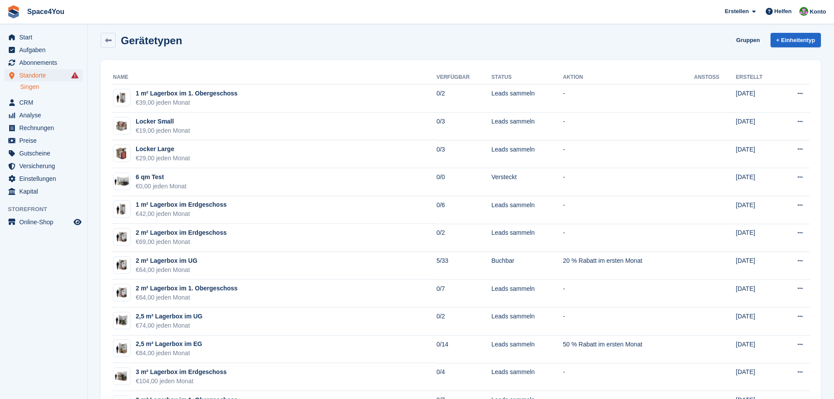
scroll to position [0, 0]
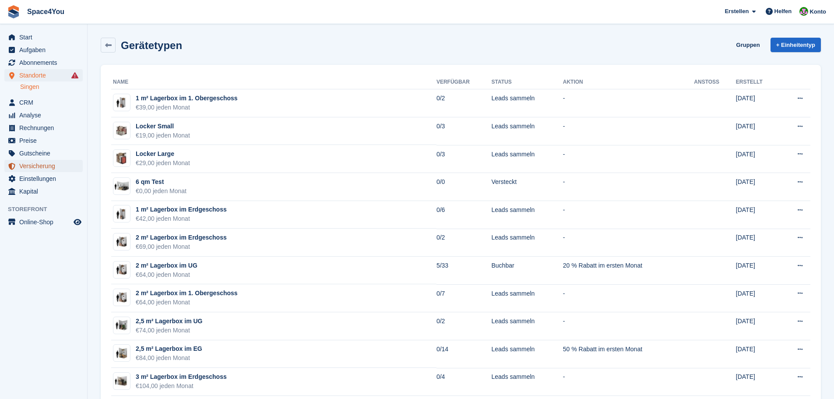
click at [65, 166] on span "Versicherung" at bounding box center [45, 166] width 53 height 12
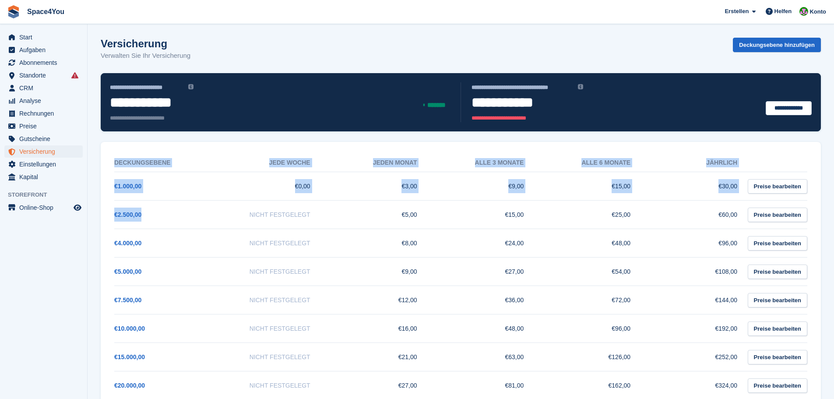
drag, startPoint x: 106, startPoint y: 185, endPoint x: 148, endPoint y: 215, distance: 52.1
click at [148, 215] on div "Deckungsebene Jede woche Jeden monat Alle 3 monate Alle 6 monate Jährlich €1.00…" at bounding box center [461, 346] width 721 height 409
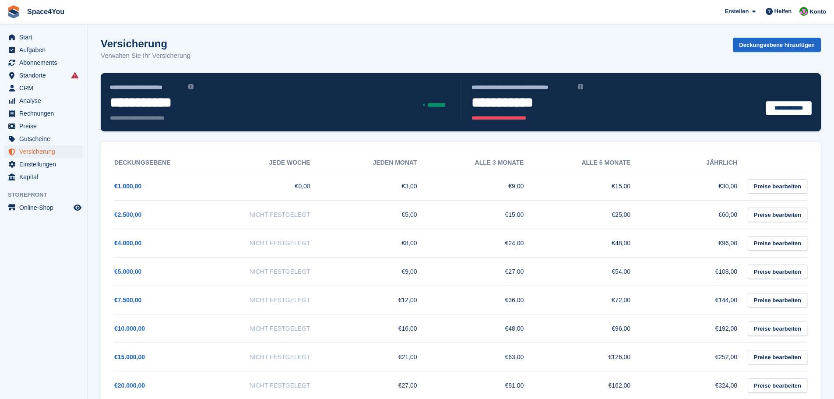
click at [67, 261] on aside "Start Aufgaben Abonnements Abonnements Abonnements Preiserhöhungen NEU Preiserh…" at bounding box center [43, 201] width 87 height 355
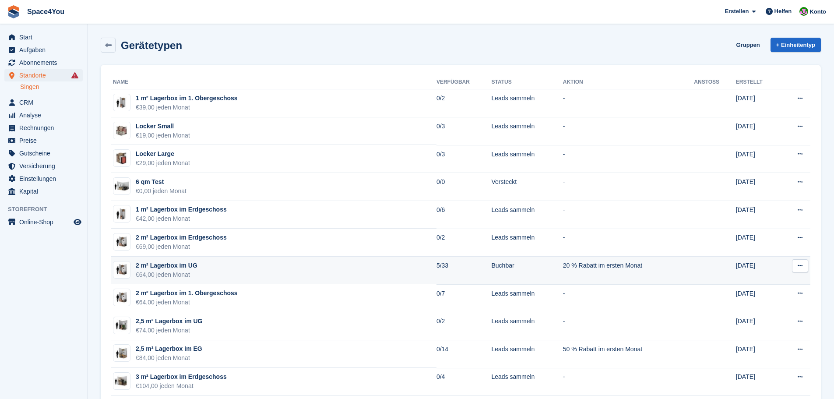
click at [159, 266] on div "2 m² Lagerbox im UG" at bounding box center [167, 265] width 62 height 9
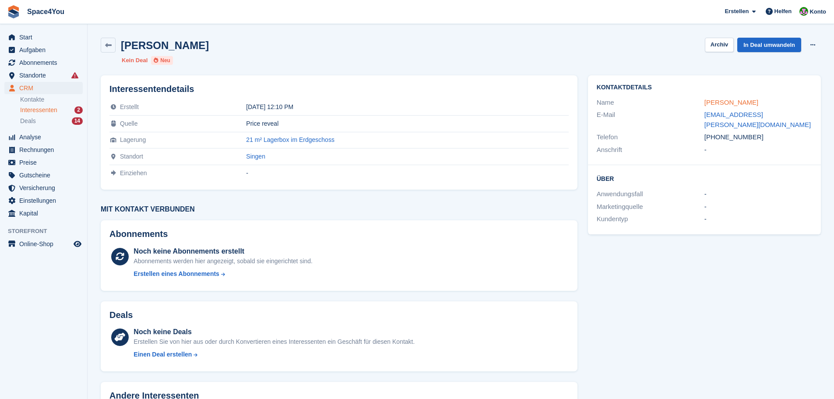
click at [714, 100] on link "[PERSON_NAME]" at bounding box center [732, 102] width 54 height 7
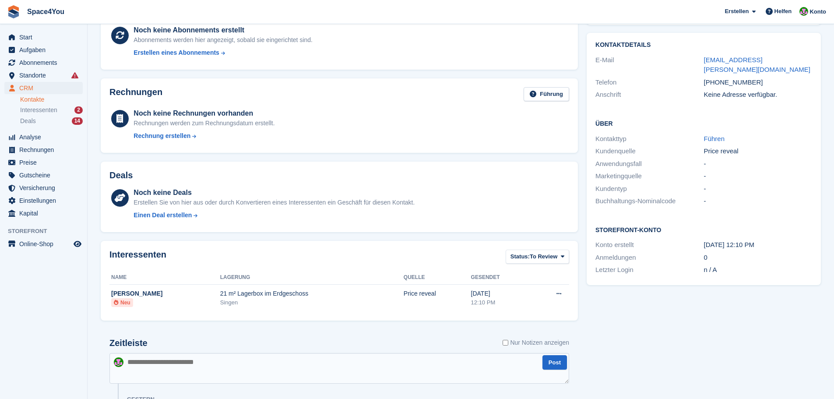
scroll to position [131, 0]
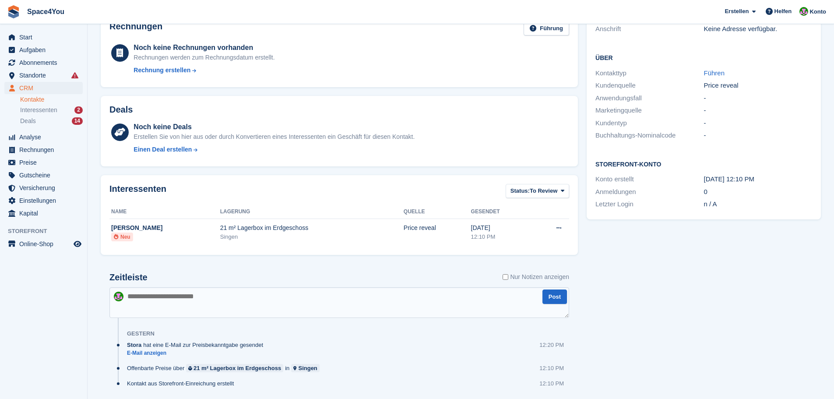
click at [260, 300] on textarea at bounding box center [340, 302] width 460 height 31
type textarea "**********"
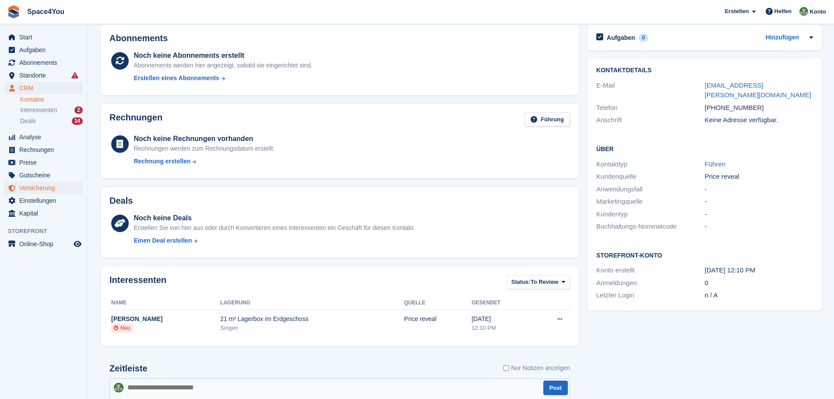
scroll to position [0, 0]
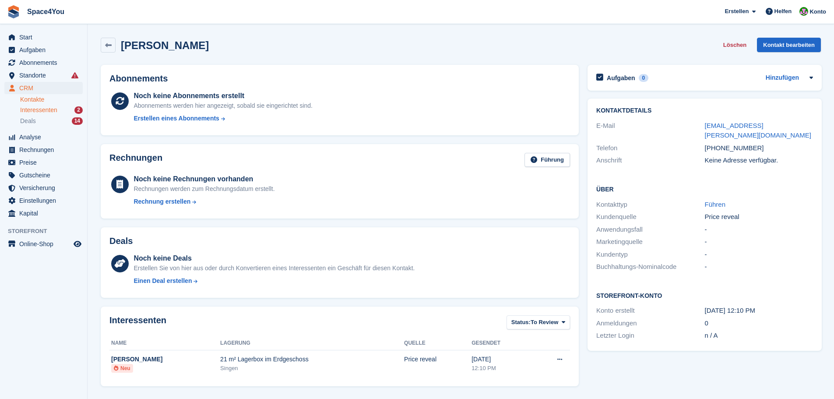
click at [49, 111] on span "Interessenten" at bounding box center [38, 110] width 37 height 8
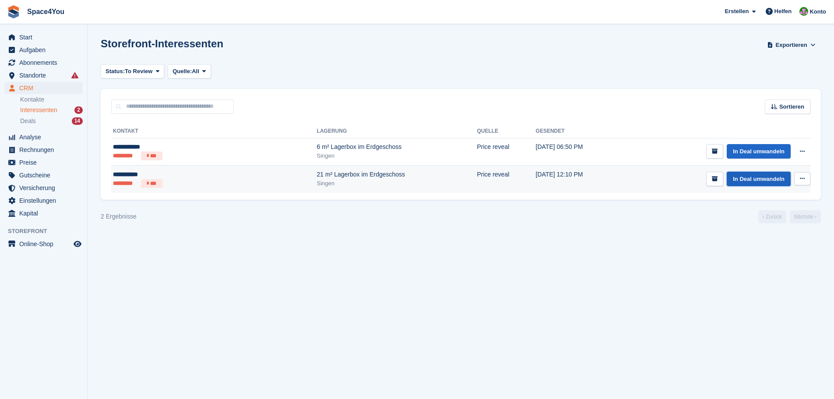
click at [767, 175] on link "In Deal umwandeln" at bounding box center [759, 179] width 64 height 14
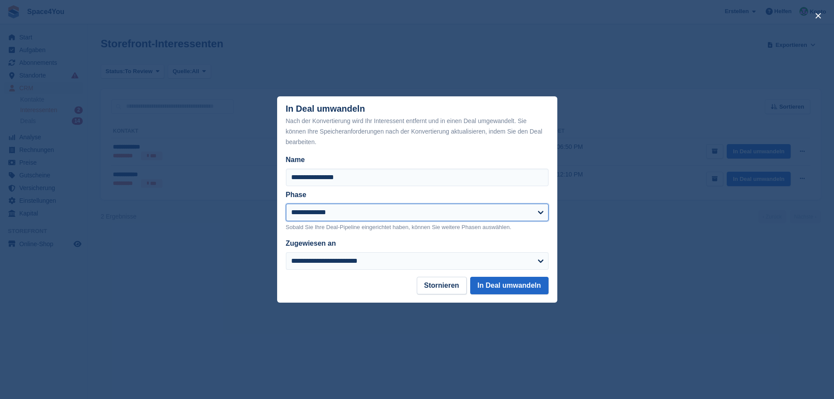
click at [447, 209] on select "**********" at bounding box center [417, 213] width 263 height 18
select select "****"
click at [286, 204] on select "**********" at bounding box center [417, 213] width 263 height 18
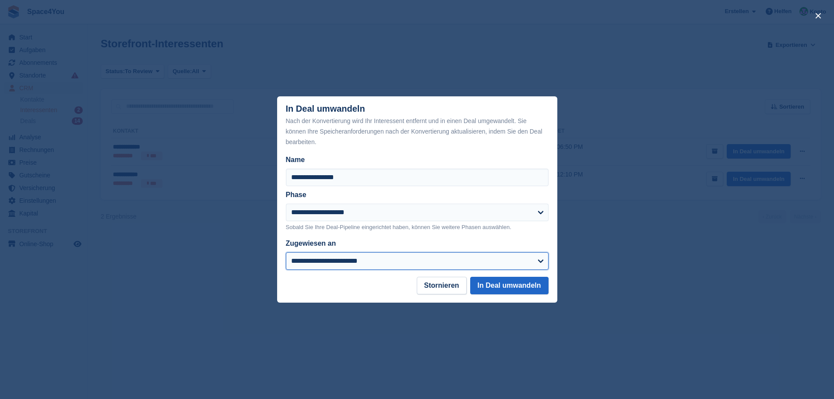
click at [403, 266] on select "**********" at bounding box center [417, 261] width 263 height 18
select select "****"
click at [286, 253] on select "**********" at bounding box center [417, 261] width 263 height 18
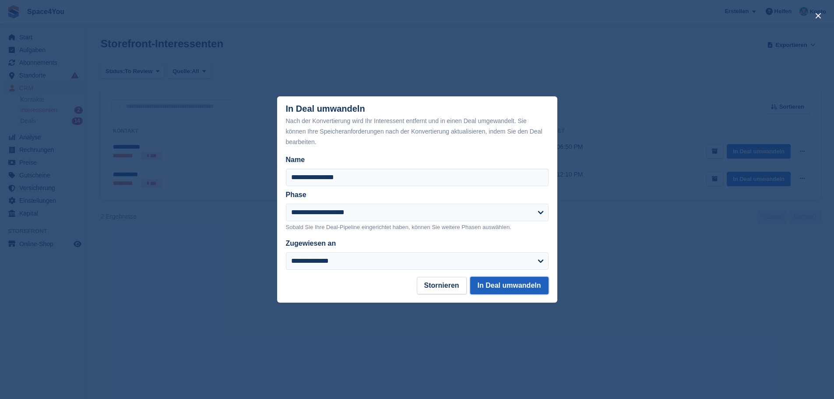
click at [539, 286] on button "In Deal umwandeln" at bounding box center [509, 286] width 78 height 18
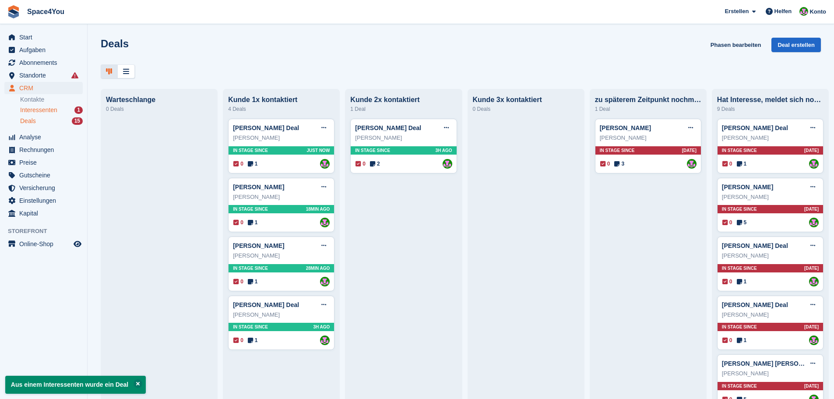
click at [53, 107] on span "Interessenten" at bounding box center [38, 110] width 37 height 8
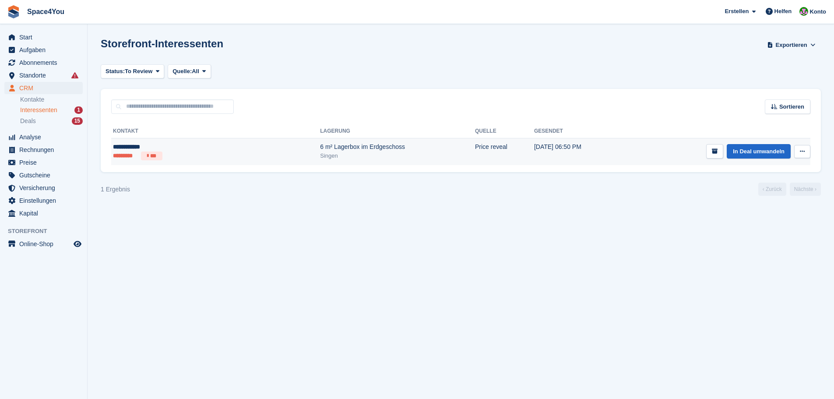
click at [391, 144] on div "6 m² Lagerbox im Erdgeschoss" at bounding box center [397, 146] width 155 height 9
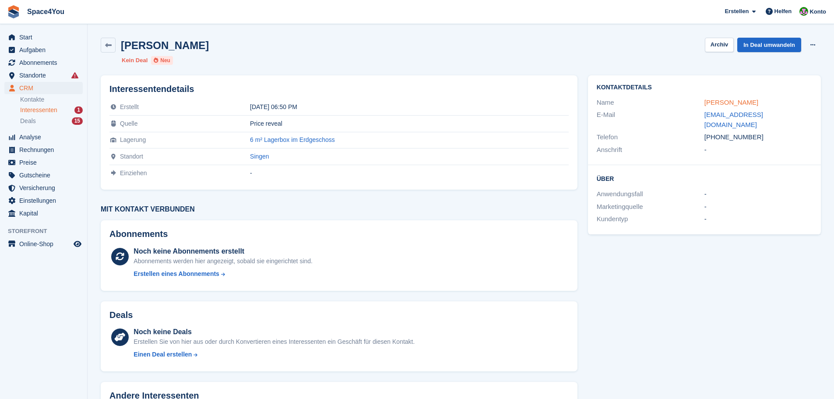
click at [721, 102] on link "[PERSON_NAME]" at bounding box center [732, 102] width 54 height 7
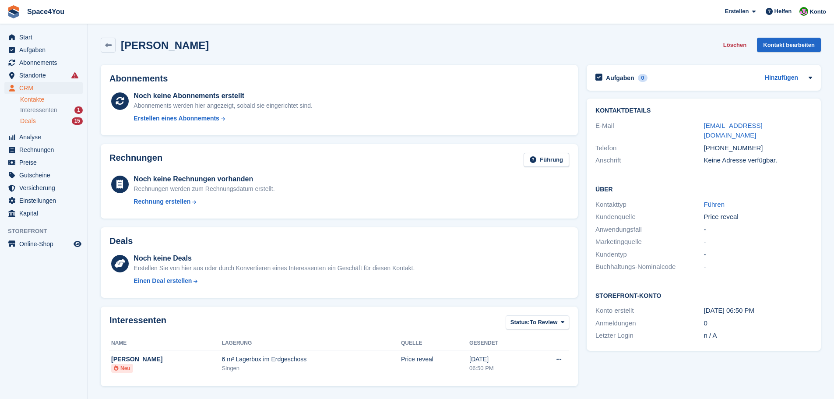
click at [64, 125] on link "Deals 15" at bounding box center [51, 121] width 63 height 9
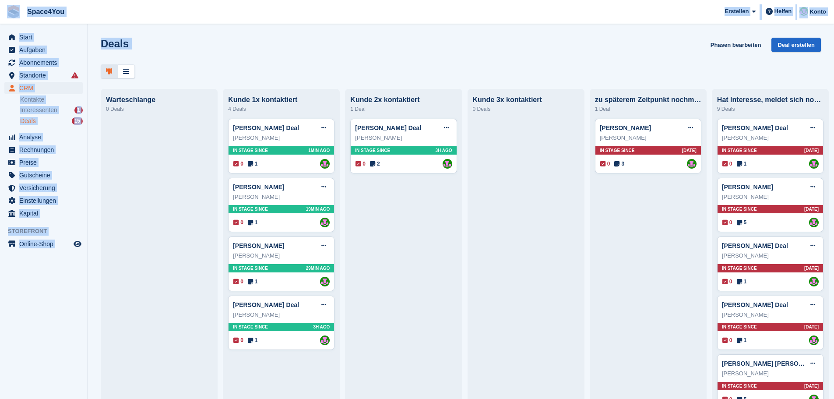
drag, startPoint x: 156, startPoint y: 72, endPoint x: 0, endPoint y: 7, distance: 169.0
click at [0, 7] on div "Space4You [GEOGRAPHIC_DATA] Abonnement Rechnung Kontakt Deal [GEOGRAPHIC_DATA] …" at bounding box center [417, 199] width 834 height 399
click at [219, 39] on div "Deals Phasen bearbeiten Deal erstellen" at bounding box center [461, 50] width 721 height 25
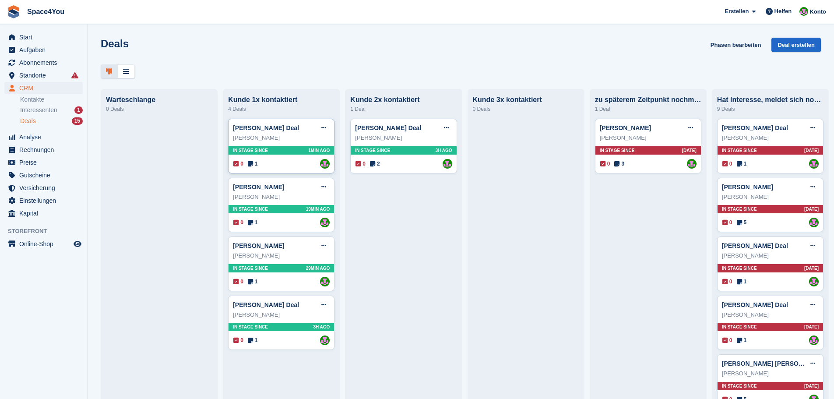
click at [298, 145] on div "[PERSON_NAME] Deal Deal bearbeiten Als gewonnen markieren Als verloren markiere…" at bounding box center [281, 146] width 106 height 55
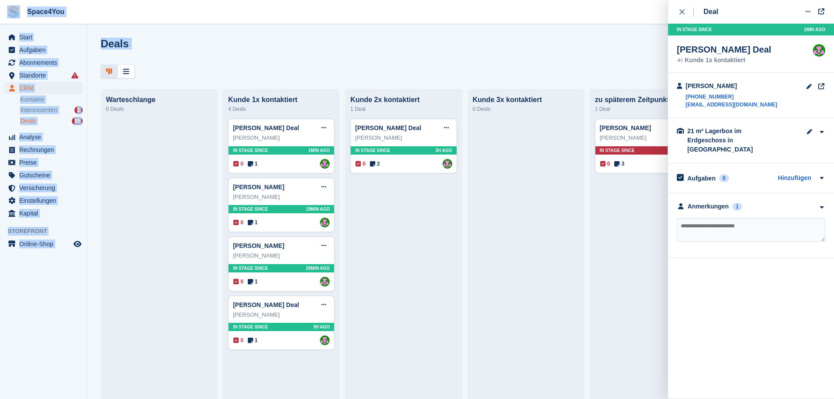
drag, startPoint x: 170, startPoint y: 69, endPoint x: 0, endPoint y: 19, distance: 177.6
click at [0, 19] on div "Space4You [GEOGRAPHIC_DATA] Abonnement Rechnung Kontakt Deal [GEOGRAPHIC_DATA] …" at bounding box center [417, 199] width 834 height 399
click at [287, 52] on div "Deals Phasen bearbeiten Deal erstellen" at bounding box center [461, 50] width 721 height 25
drag, startPoint x: 214, startPoint y: 74, endPoint x: 2, endPoint y: 12, distance: 221.1
click at [2, 12] on div "Space4You [GEOGRAPHIC_DATA] Abonnement Rechnung Kontakt Deal [GEOGRAPHIC_DATA] …" at bounding box center [417, 199] width 834 height 399
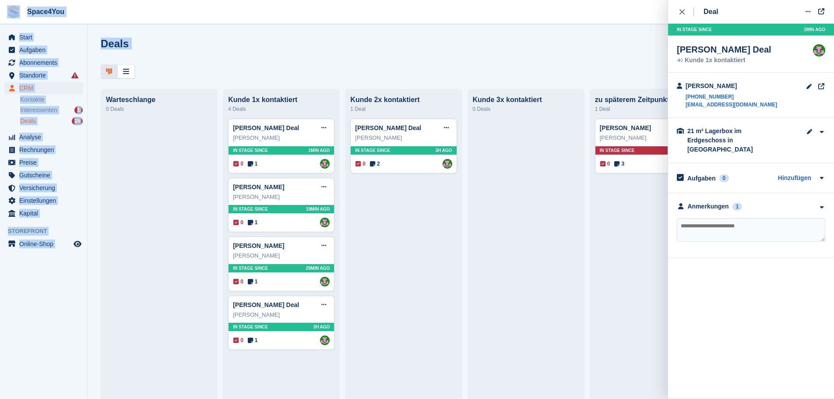
click at [155, 56] on div "Deals Phasen bearbeiten Deal erstellen" at bounding box center [461, 50] width 721 height 25
drag, startPoint x: 165, startPoint y: 78, endPoint x: 9, endPoint y: 15, distance: 168.6
click at [9, 15] on div "Space4You [GEOGRAPHIC_DATA] Abonnement Rechnung Kontakt Deal [GEOGRAPHIC_DATA] …" at bounding box center [417, 199] width 834 height 399
click at [196, 57] on div "Deals Phasen bearbeiten Deal erstellen" at bounding box center [461, 50] width 721 height 25
drag, startPoint x: 172, startPoint y: 53, endPoint x: 0, endPoint y: 22, distance: 174.5
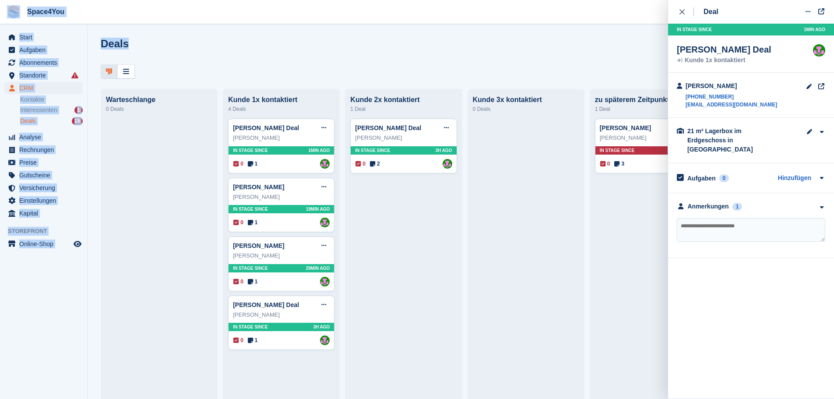
click at [0, 22] on div "Space4You [GEOGRAPHIC_DATA] Abonnement Rechnung Kontakt Deal [GEOGRAPHIC_DATA] …" at bounding box center [417, 199] width 834 height 399
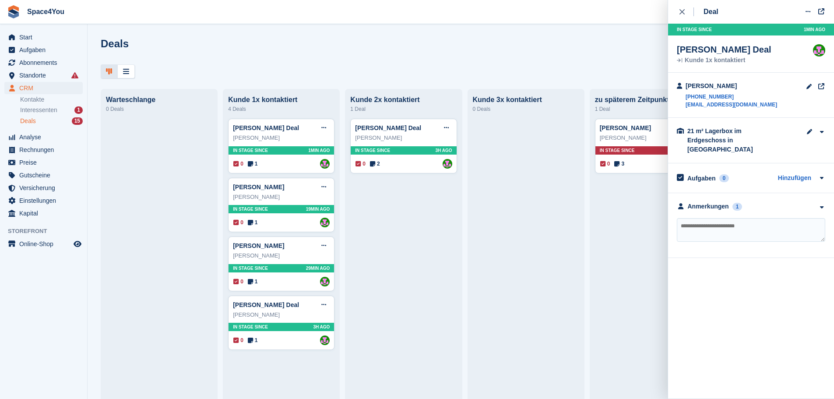
click at [222, 65] on div at bounding box center [461, 71] width 721 height 14
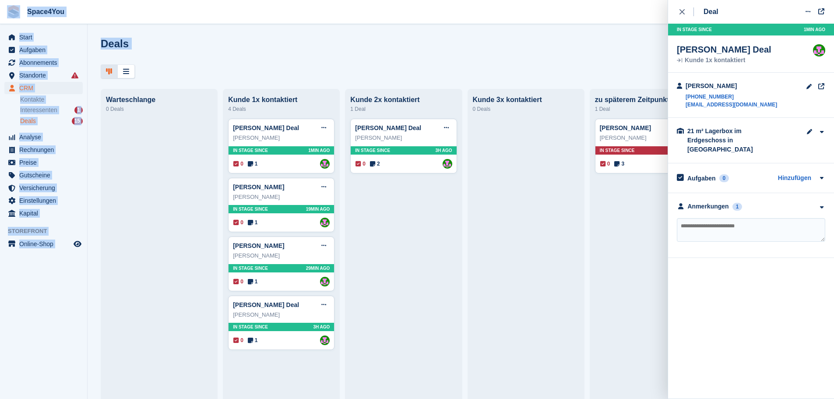
drag, startPoint x: 185, startPoint y: 75, endPoint x: 0, endPoint y: 4, distance: 198.4
click at [0, 4] on div "Space4You [GEOGRAPHIC_DATA] Abonnement Rechnung Kontakt Deal [GEOGRAPHIC_DATA] …" at bounding box center [417, 199] width 834 height 399
click at [204, 46] on div "Deals Phasen bearbeiten Deal erstellen" at bounding box center [461, 50] width 721 height 25
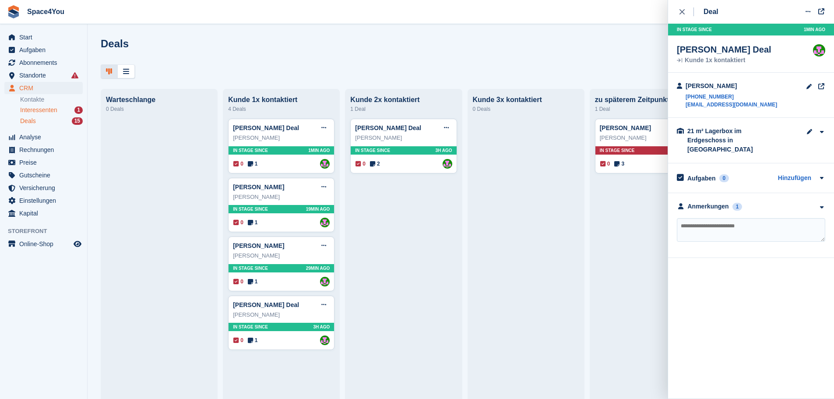
click at [62, 113] on div "Interessenten 1" at bounding box center [51, 110] width 63 height 8
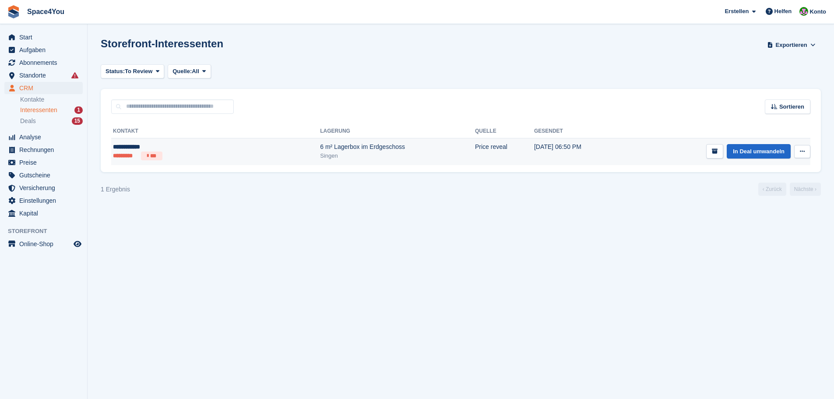
click at [621, 152] on td "In Deal umwandeln Kontakt anzeigen Kontakt bearbeiten Interessenten löschen" at bounding box center [716, 151] width 190 height 27
click at [621, 154] on td "In Deal umwandeln Kontakt anzeigen Kontakt bearbeiten Interessenten löschen" at bounding box center [716, 151] width 190 height 27
click at [534, 155] on td "[DATE] 06:50 PM" at bounding box center [577, 151] width 86 height 27
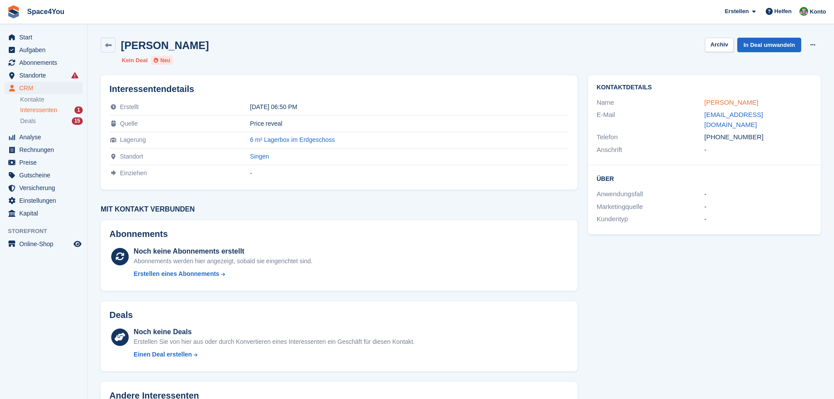
click at [715, 103] on link "[PERSON_NAME]" at bounding box center [732, 102] width 54 height 7
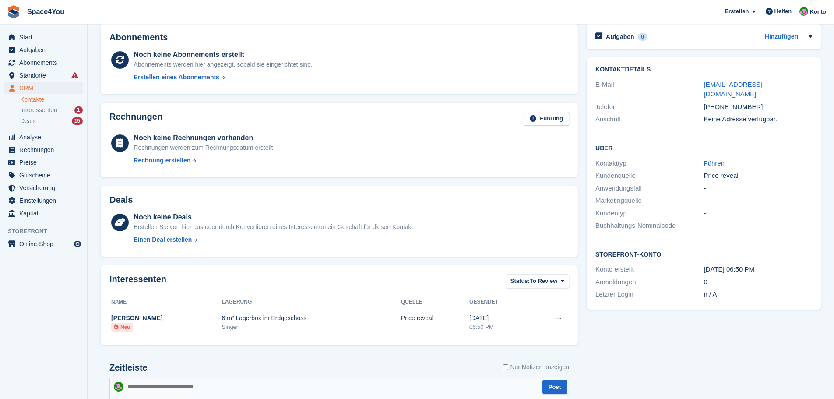
scroll to position [159, 0]
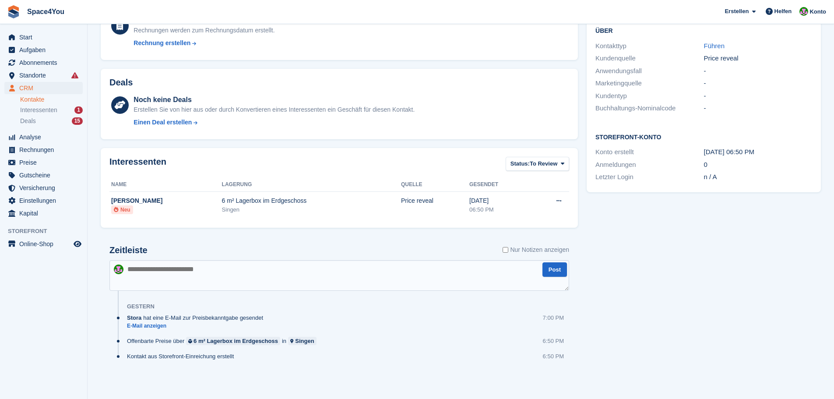
click at [213, 276] on textarea at bounding box center [340, 275] width 460 height 31
type textarea "**********"
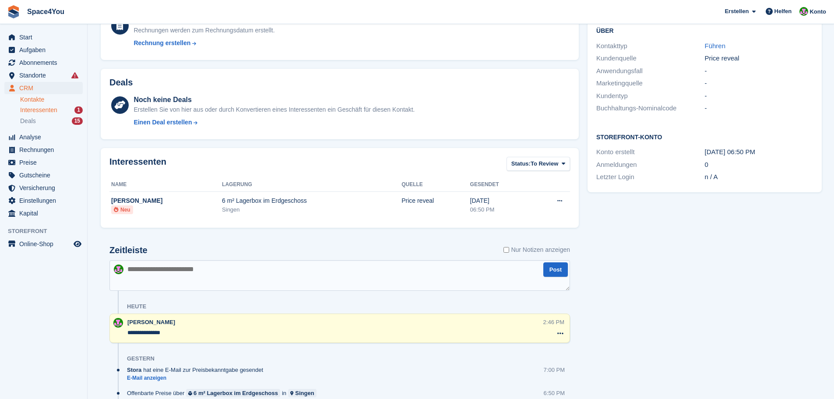
click at [56, 111] on span "Interessenten" at bounding box center [38, 110] width 37 height 8
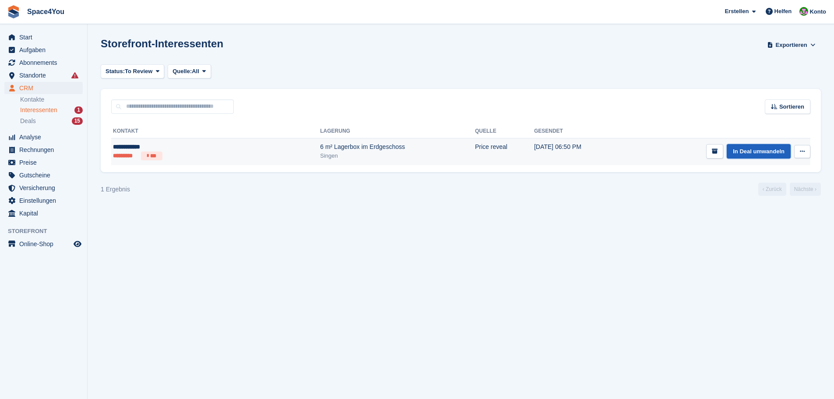
click at [744, 148] on link "In Deal umwandeln" at bounding box center [759, 151] width 64 height 14
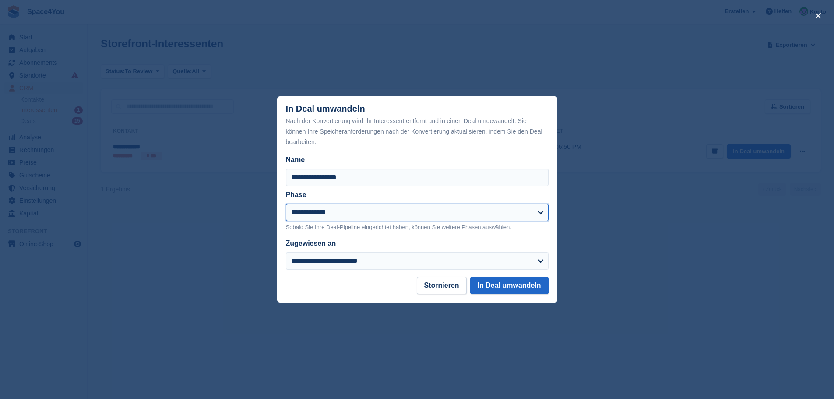
click at [328, 211] on select "**********" at bounding box center [417, 213] width 263 height 18
select select "****"
click at [286, 204] on select "**********" at bounding box center [417, 213] width 263 height 18
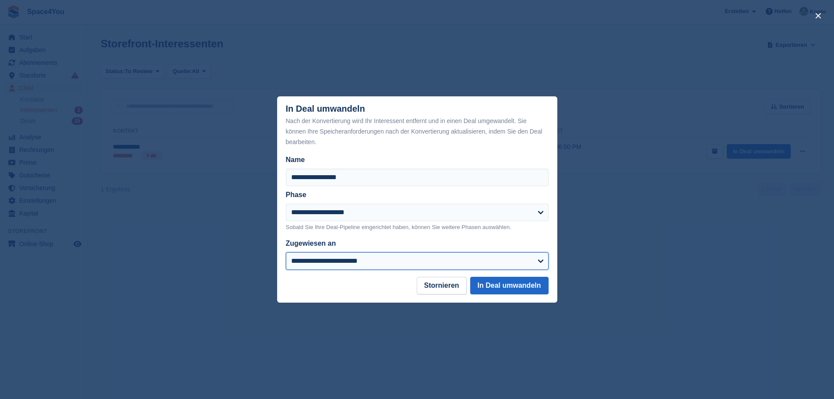
click at [330, 269] on select "**********" at bounding box center [417, 261] width 263 height 18
select select "****"
click at [286, 253] on select "**********" at bounding box center [417, 261] width 263 height 18
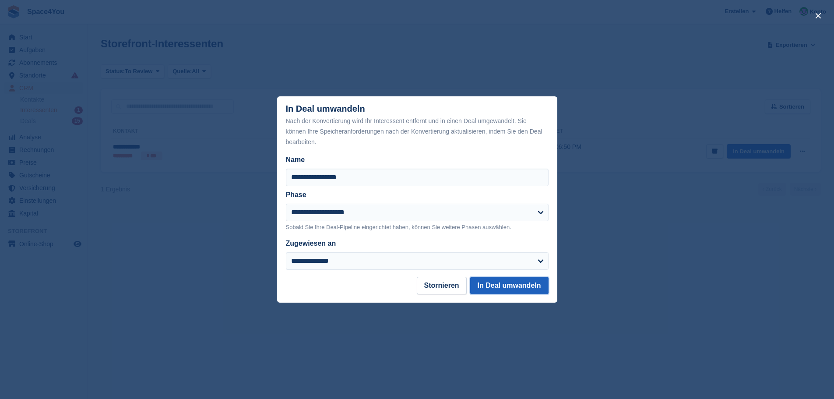
click at [488, 279] on button "In Deal umwandeln" at bounding box center [509, 286] width 78 height 18
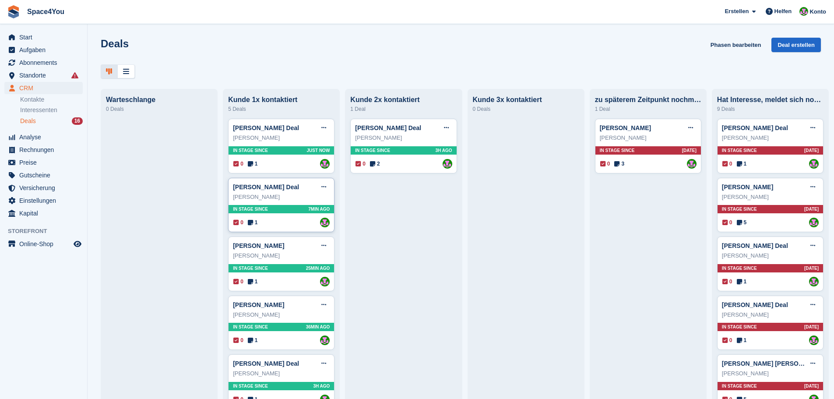
click at [285, 193] on div "[PERSON_NAME] Deal Deal bearbeiten Als gewonnen markieren Als verloren markiere…" at bounding box center [281, 186] width 97 height 13
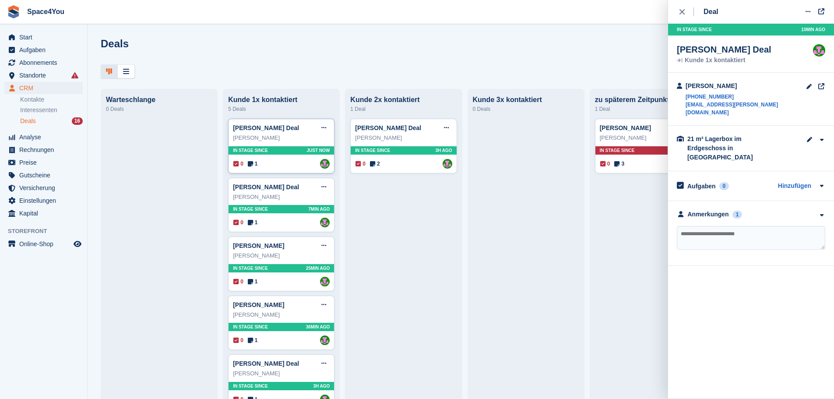
click at [301, 142] on div "[PERSON_NAME]" at bounding box center [281, 138] width 97 height 9
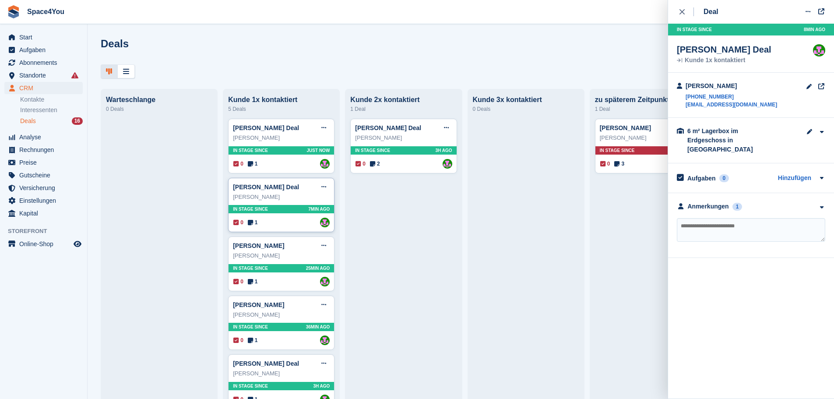
click at [307, 201] on div "[PERSON_NAME]" at bounding box center [281, 197] width 97 height 9
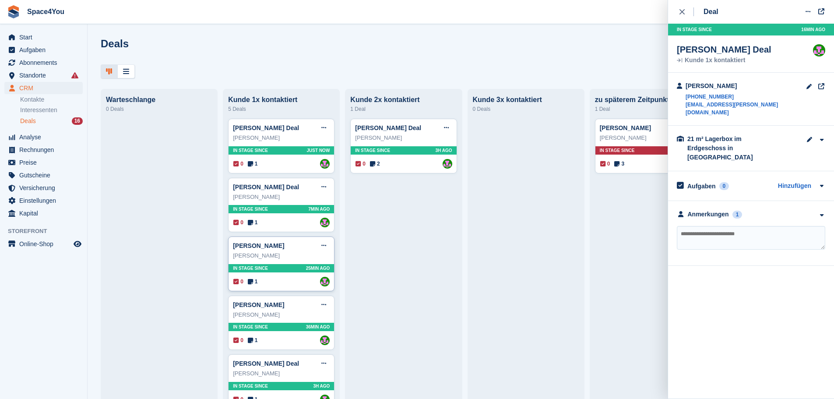
click at [310, 256] on div "[PERSON_NAME]" at bounding box center [281, 255] width 97 height 9
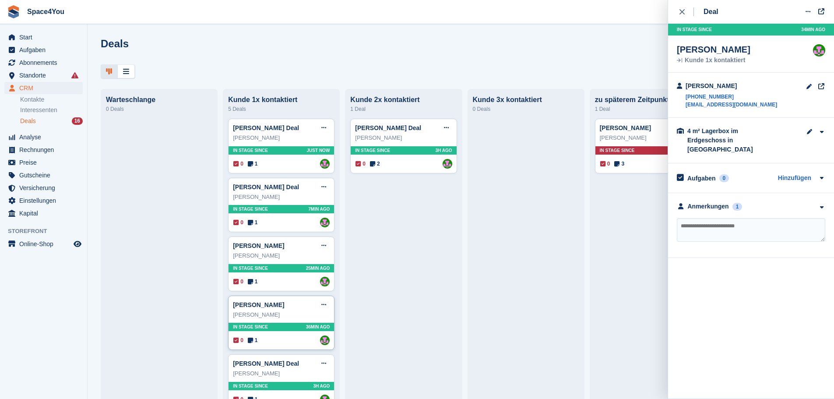
click at [306, 319] on div "[PERSON_NAME]" at bounding box center [281, 315] width 97 height 9
click at [295, 375] on div "[PERSON_NAME]" at bounding box center [281, 373] width 97 height 9
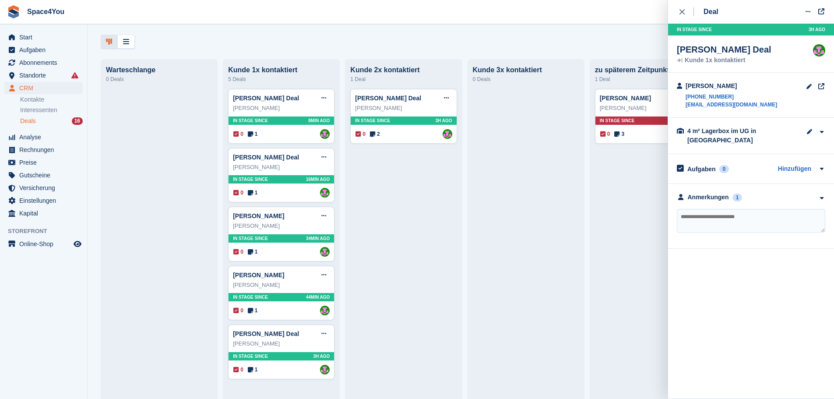
scroll to position [44, 0]
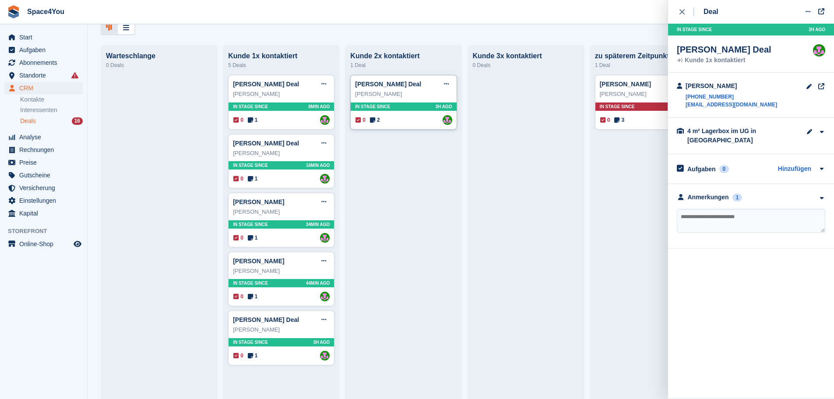
click at [412, 110] on div "In stage since 3H AGO" at bounding box center [404, 106] width 106 height 8
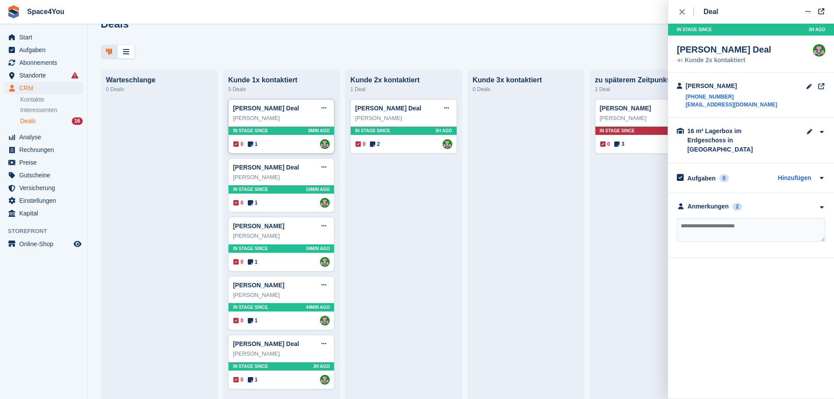
scroll to position [0, 0]
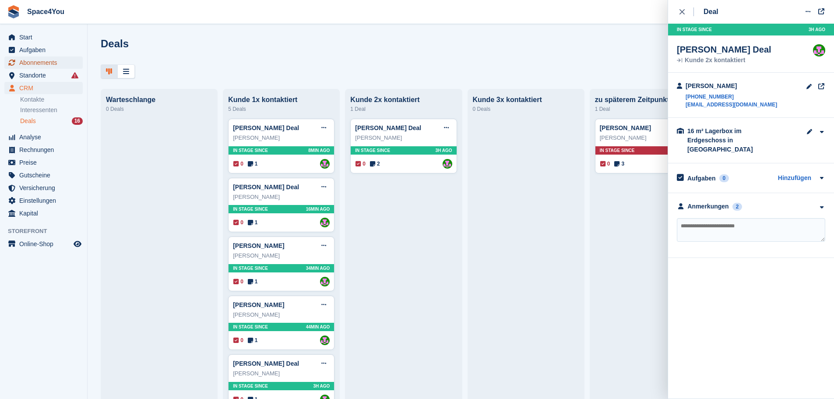
click at [43, 65] on span "Abonnements" at bounding box center [45, 63] width 53 height 12
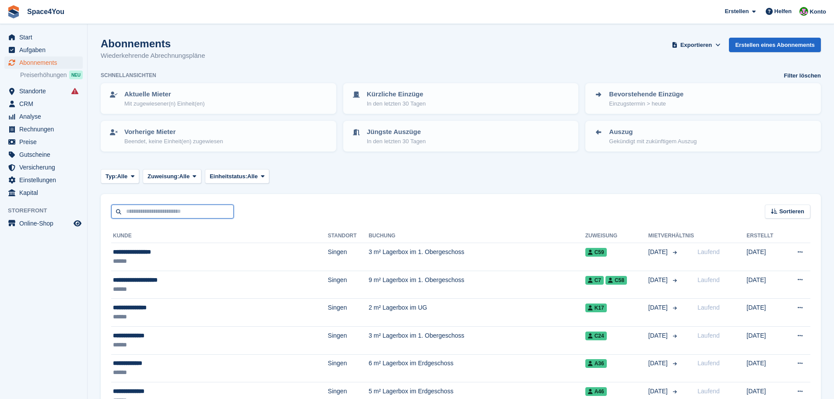
click at [194, 212] on input "text" at bounding box center [172, 212] width 123 height 14
type input "****"
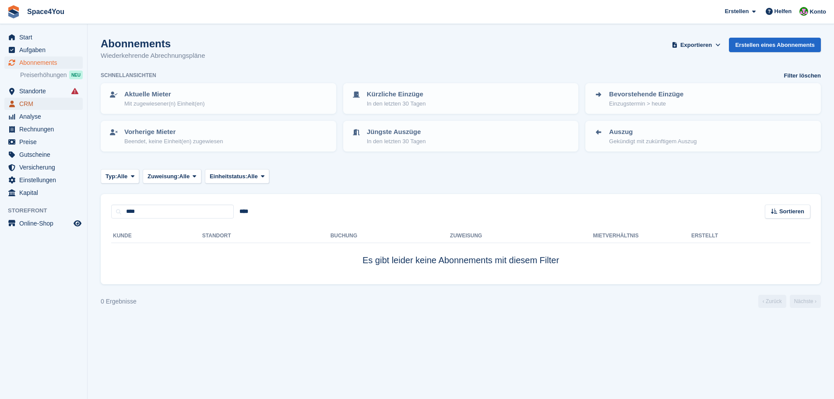
click at [48, 102] on span "CRM" at bounding box center [45, 104] width 53 height 12
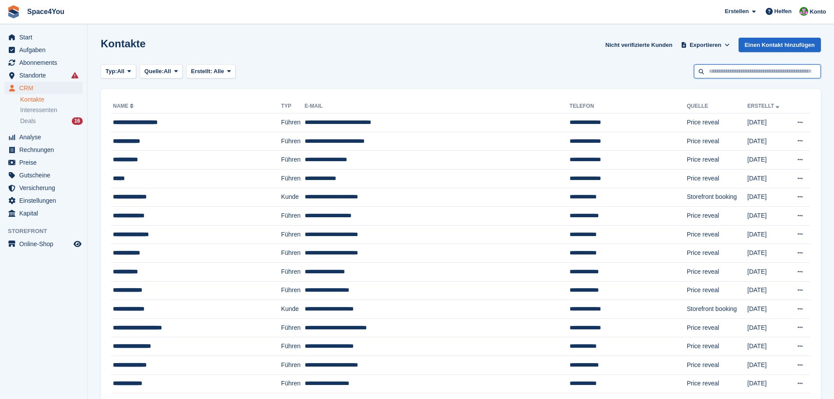
click at [740, 73] on input "text" at bounding box center [757, 71] width 127 height 14
type input "****"
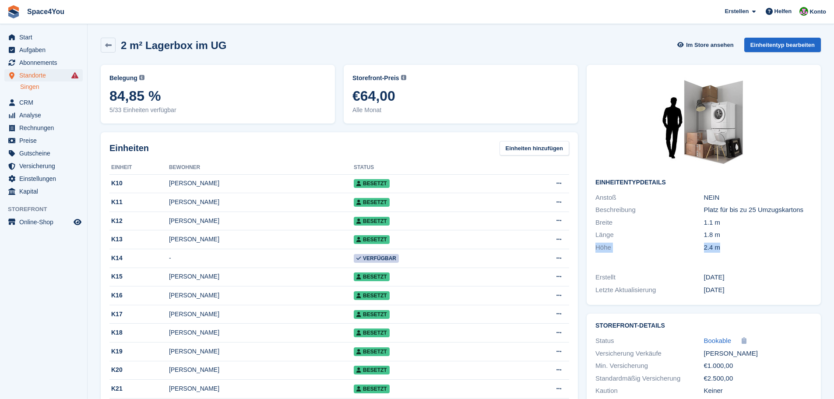
drag, startPoint x: 594, startPoint y: 248, endPoint x: 729, endPoint y: 252, distance: 134.5
click at [729, 252] on div "Einheitentypdetails Anstoß NEIN Beschreibung Platz für bis zu 25 Umzugskartons …" at bounding box center [704, 164] width 234 height 198
click at [736, 254] on div "Höhe 2.4 m" at bounding box center [704, 247] width 217 height 13
click at [101, 44] on link at bounding box center [108, 45] width 15 height 15
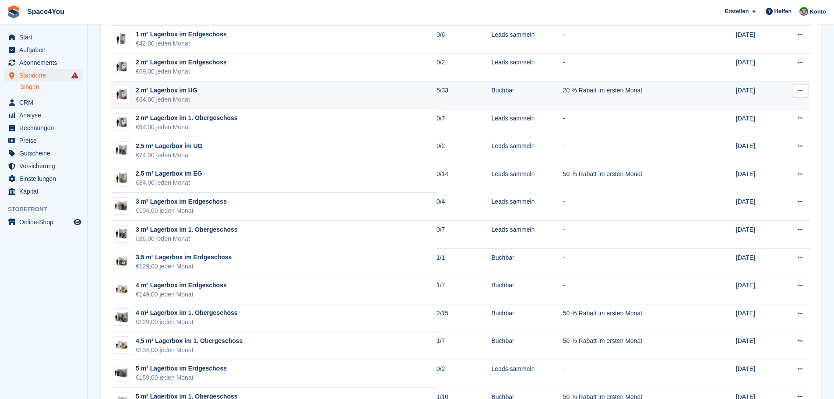
scroll to position [219, 0]
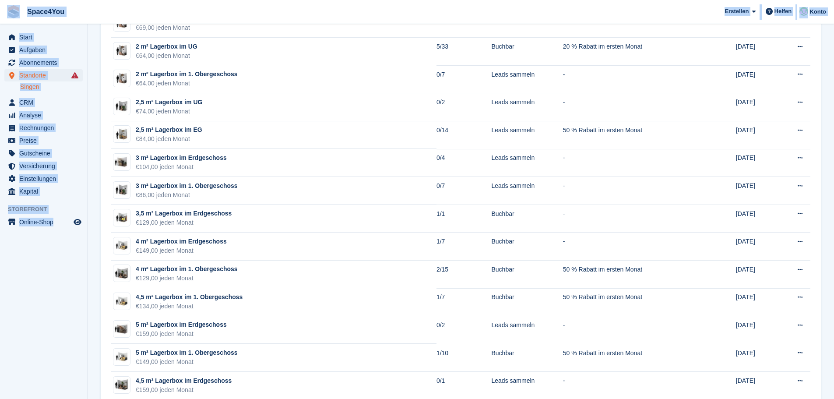
drag, startPoint x: 85, startPoint y: 229, endPoint x: 11, endPoint y: 5, distance: 236.0
click at [20, 291] on aside "Start Aufgaben Abonnements Abonnements Abonnements Preiserhöhungen NEU Preiserh…" at bounding box center [43, 201] width 87 height 355
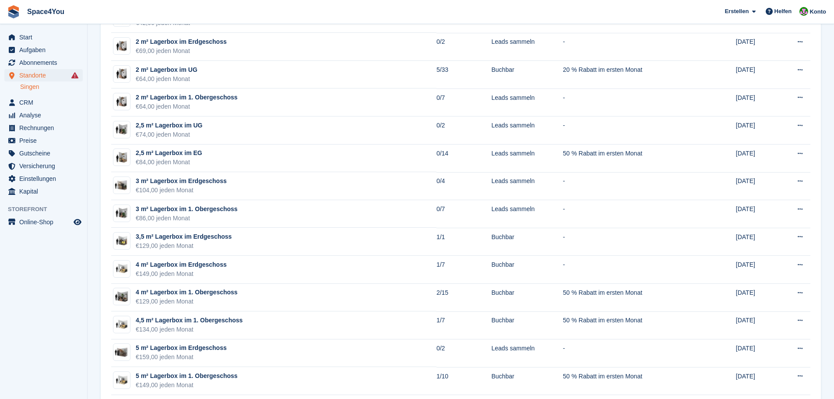
scroll to position [175, 0]
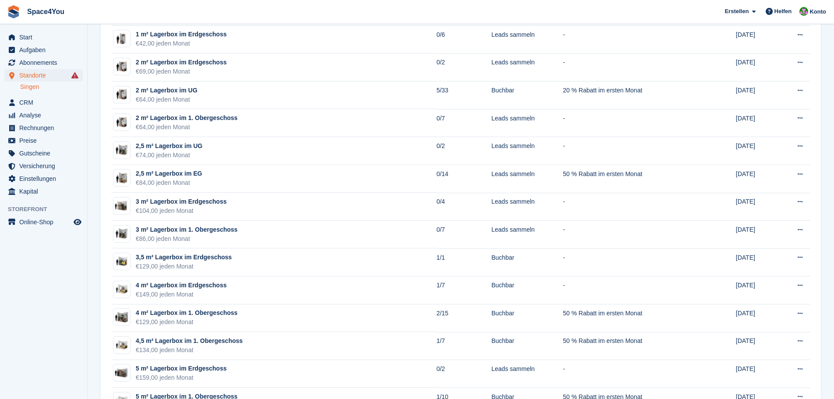
click at [20, 291] on aside "Start Aufgaben Abonnements Abonnements Abonnements Preiserhöhungen NEU Preiserh…" at bounding box center [43, 201] width 87 height 355
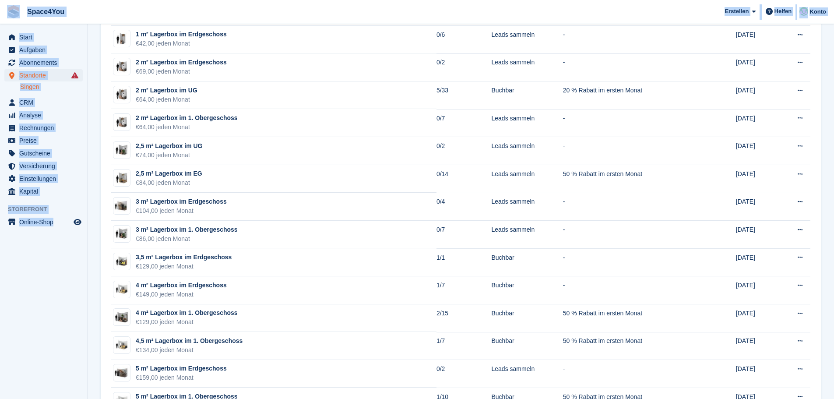
drag, startPoint x: 73, startPoint y: 254, endPoint x: 5, endPoint y: 19, distance: 244.3
click at [101, 9] on span "Space4You [GEOGRAPHIC_DATA] Abonnement Rechnung Kontakt Deal [GEOGRAPHIC_DATA] …" at bounding box center [417, 12] width 834 height 24
